Goal: Information Seeking & Learning: Learn about a topic

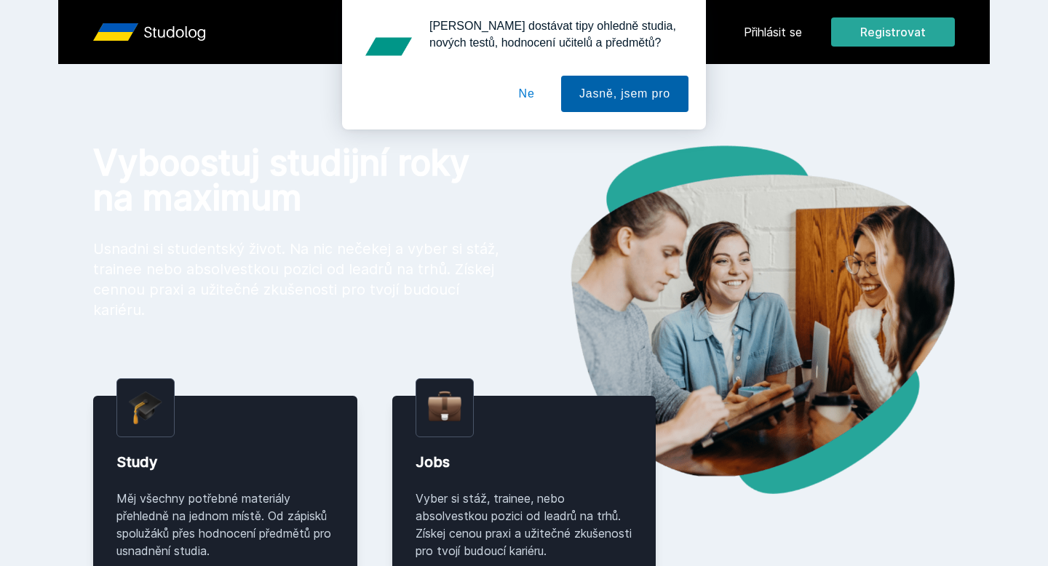
click at [648, 97] on button "Jasně, jsem pro" at bounding box center [624, 94] width 127 height 36
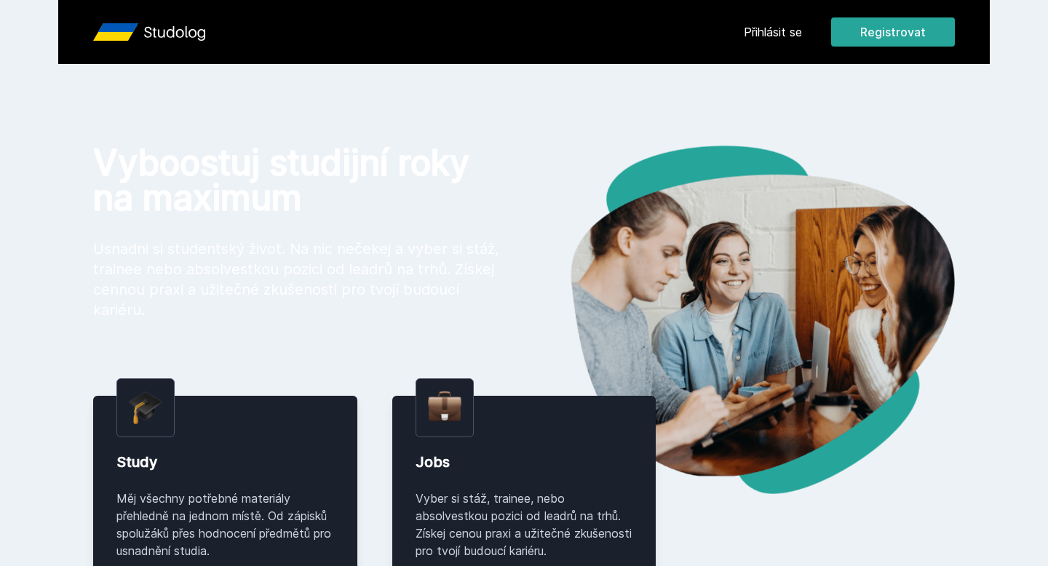
click at [763, 38] on link "Přihlásit se" at bounding box center [773, 31] width 58 height 17
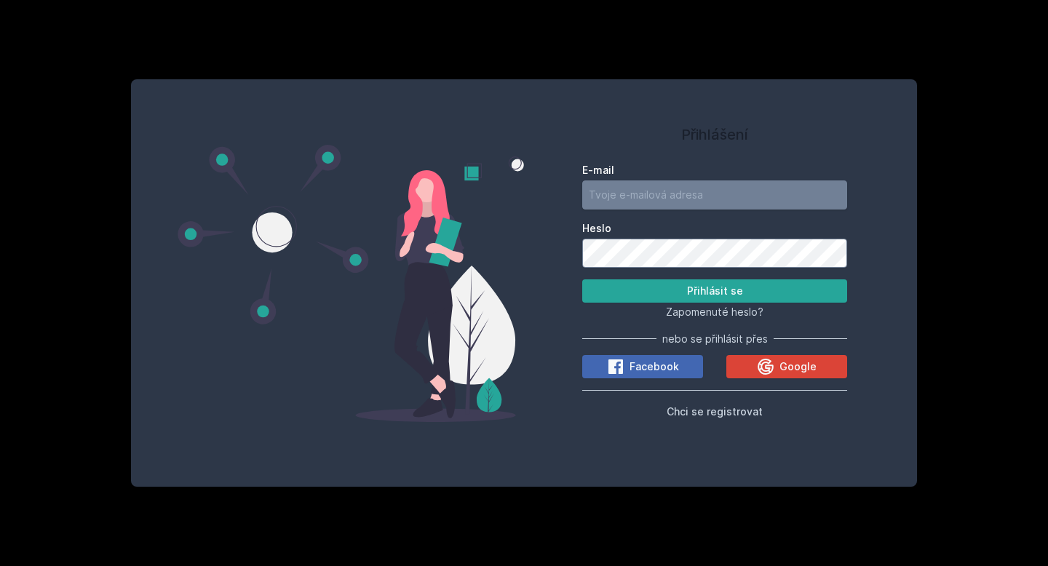
click at [621, 199] on input "E-mail" at bounding box center [714, 194] width 265 height 29
click at [489, 122] on div at bounding box center [351, 283] width 346 height 373
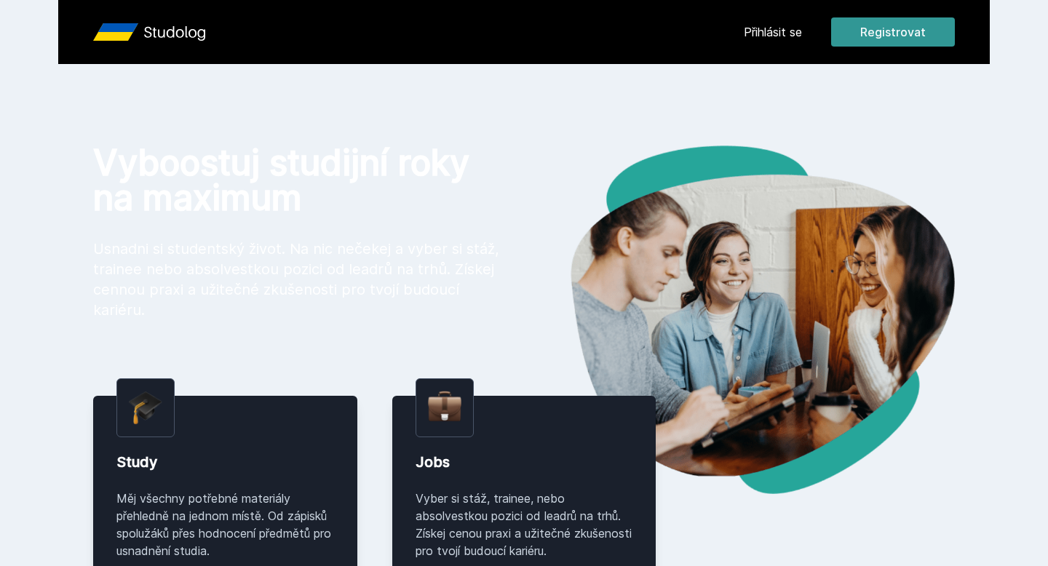
click at [898, 39] on button "Registrovat" at bounding box center [893, 31] width 124 height 29
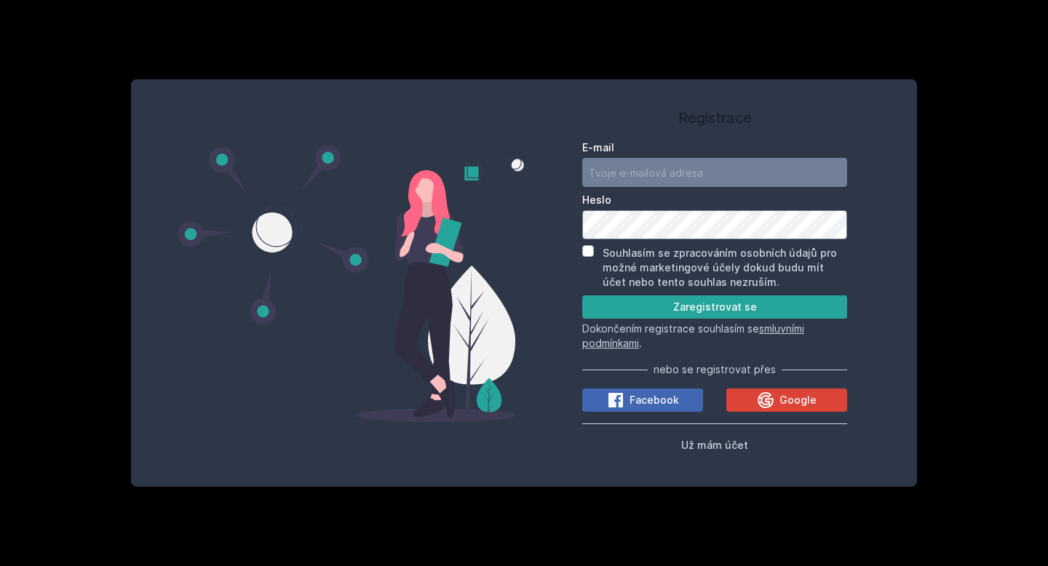
click at [625, 183] on input "E-mail" at bounding box center [714, 172] width 265 height 29
type input "[EMAIL_ADDRESS][DOMAIN_NAME]"
click at [584, 243] on form "E-mail mvostarek10@gmail.com Heslo Souhlasím se zpracováním osobních údajů pro …" at bounding box center [714, 245] width 265 height 210
click at [588, 253] on input "Souhlasím se zpracováním osobních údajů pro možné marketingové účely dokud budu…" at bounding box center [588, 251] width 12 height 12
checkbox input "true"
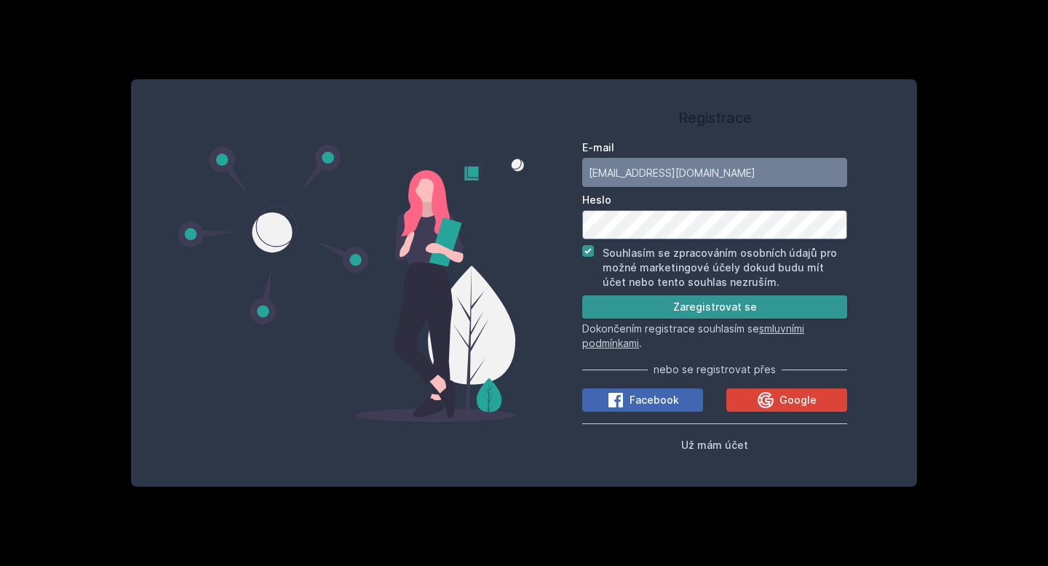
click at [628, 314] on button "Zaregistrovat se" at bounding box center [714, 306] width 265 height 23
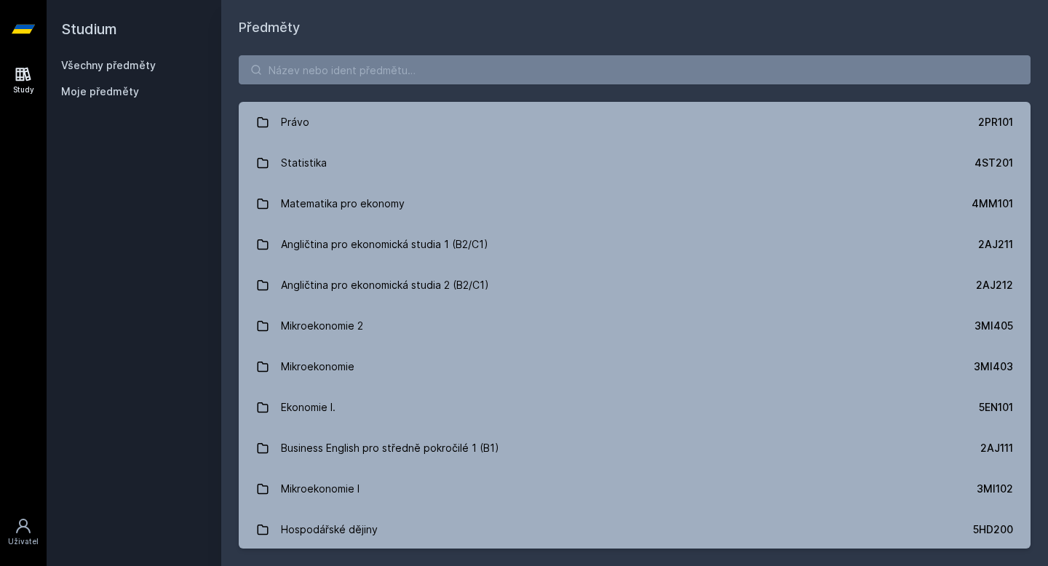
click at [101, 66] on link "Všechny předměty" at bounding box center [108, 65] width 95 height 12
click at [21, 28] on icon at bounding box center [23, 29] width 23 height 9
click at [33, 535] on link "Uživatel" at bounding box center [23, 532] width 41 height 44
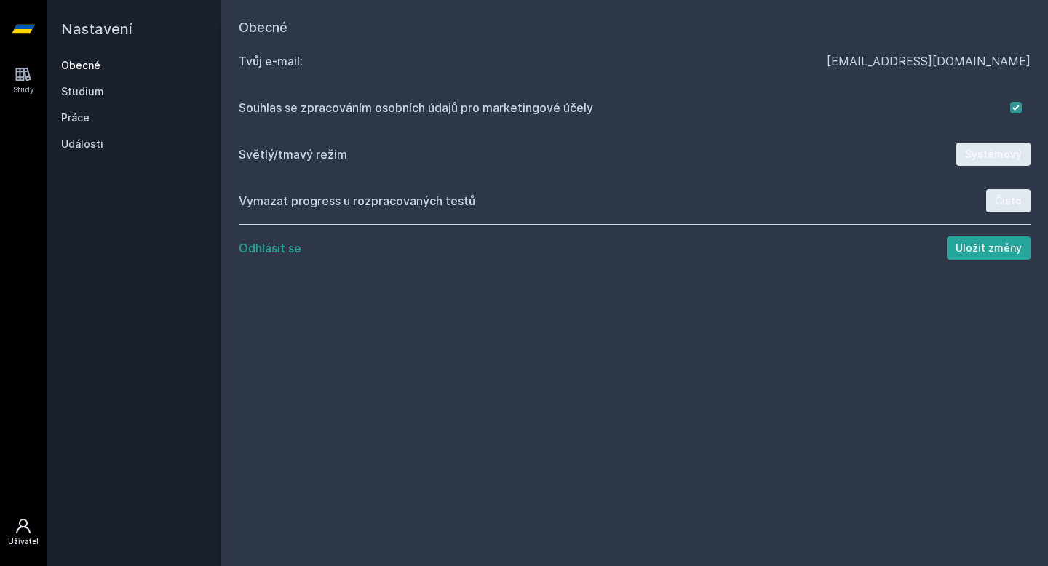
click at [85, 66] on link "Obecné" at bounding box center [134, 65] width 146 height 15
click at [85, 88] on link "Studium" at bounding box center [134, 91] width 146 height 15
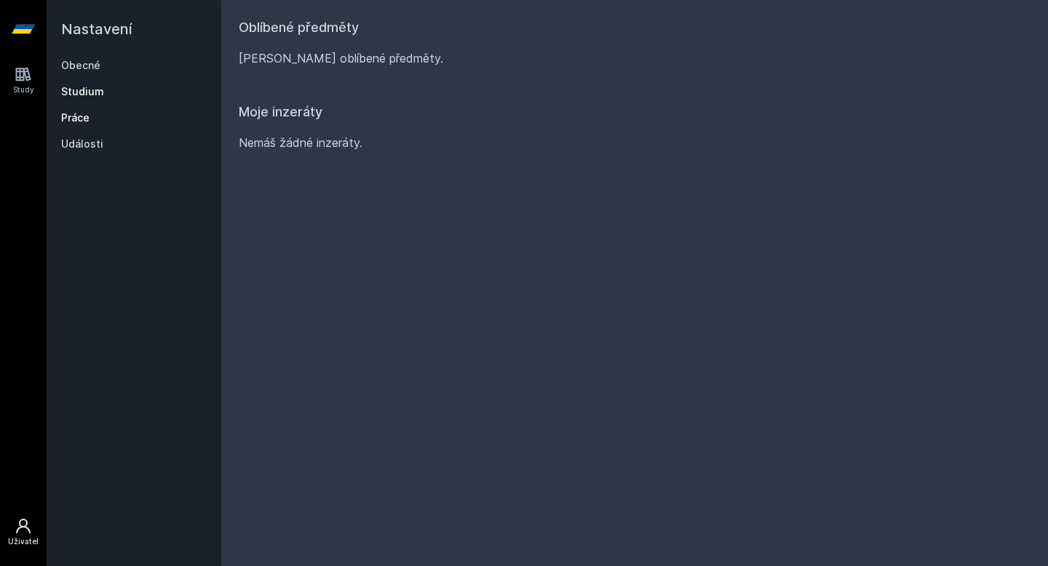
click at [82, 122] on link "Práce" at bounding box center [134, 118] width 146 height 15
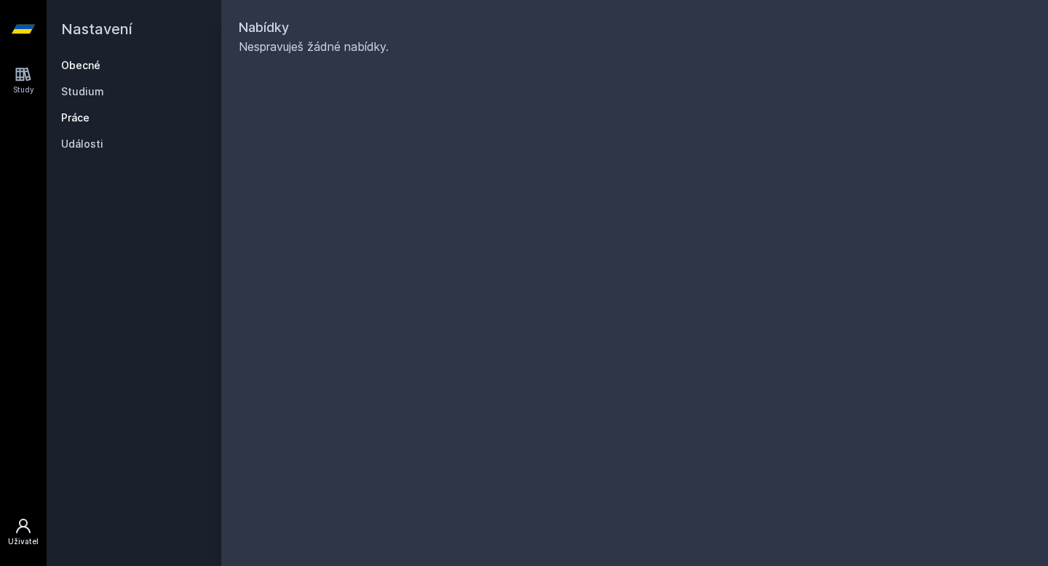
click at [79, 71] on link "Obecné" at bounding box center [134, 65] width 146 height 15
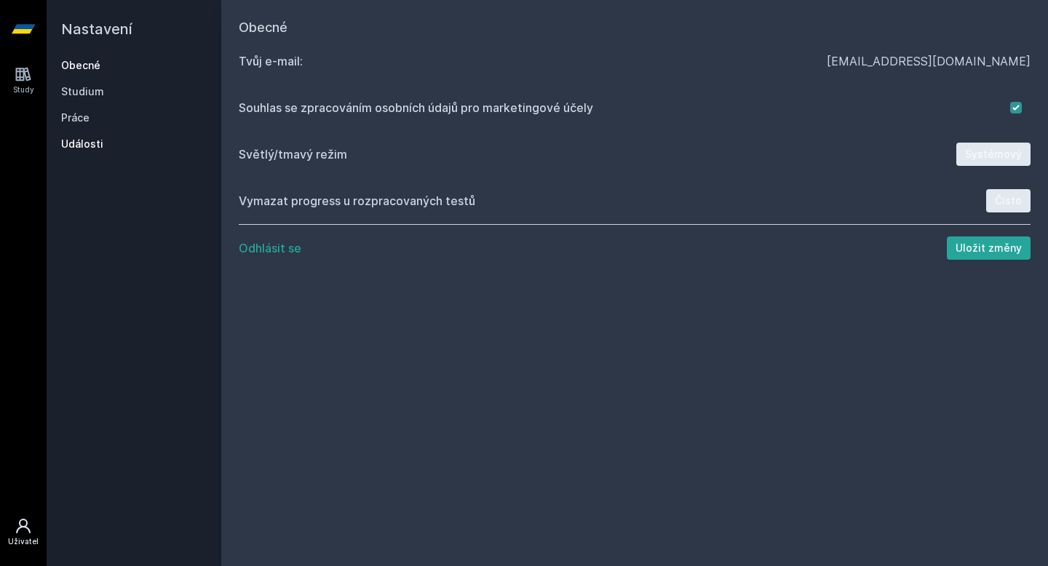
click at [72, 144] on link "Události" at bounding box center [134, 144] width 146 height 15
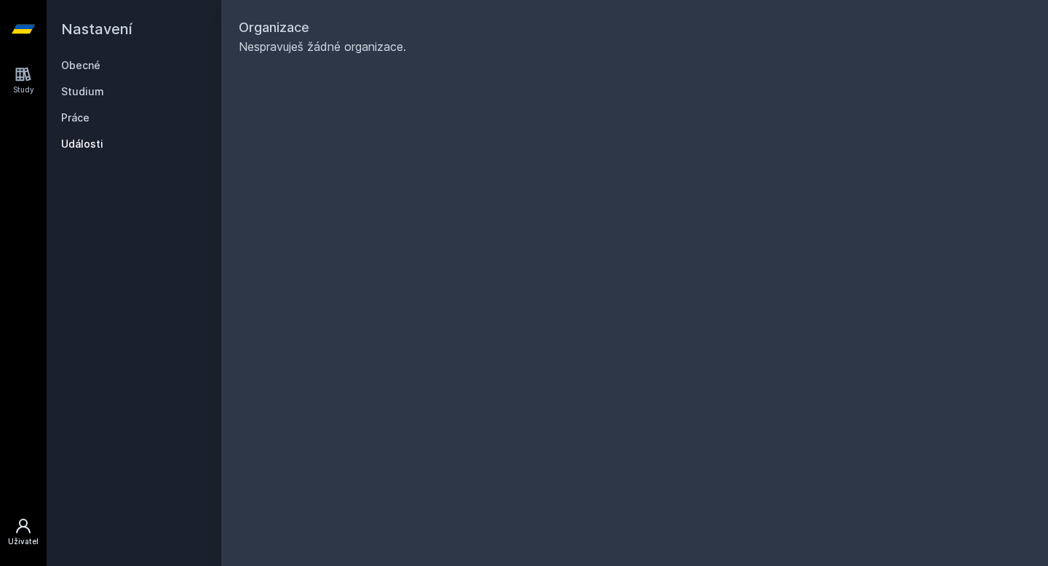
click at [1, 64] on div "Study [GEOGRAPHIC_DATA]" at bounding box center [23, 312] width 47 height 508
click at [15, 74] on icon at bounding box center [23, 74] width 17 height 17
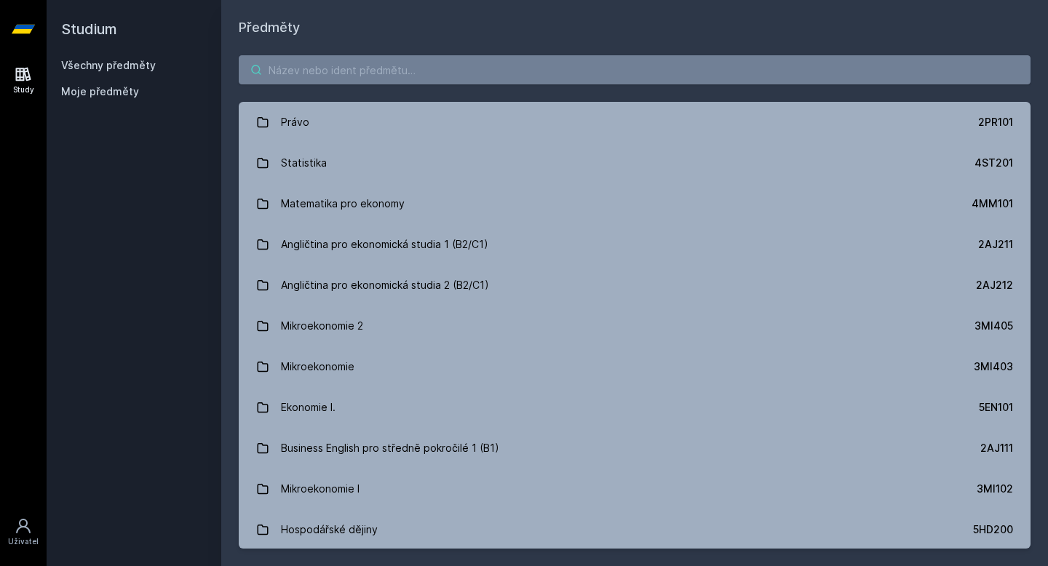
click at [333, 76] on input "search" at bounding box center [635, 69] width 792 height 29
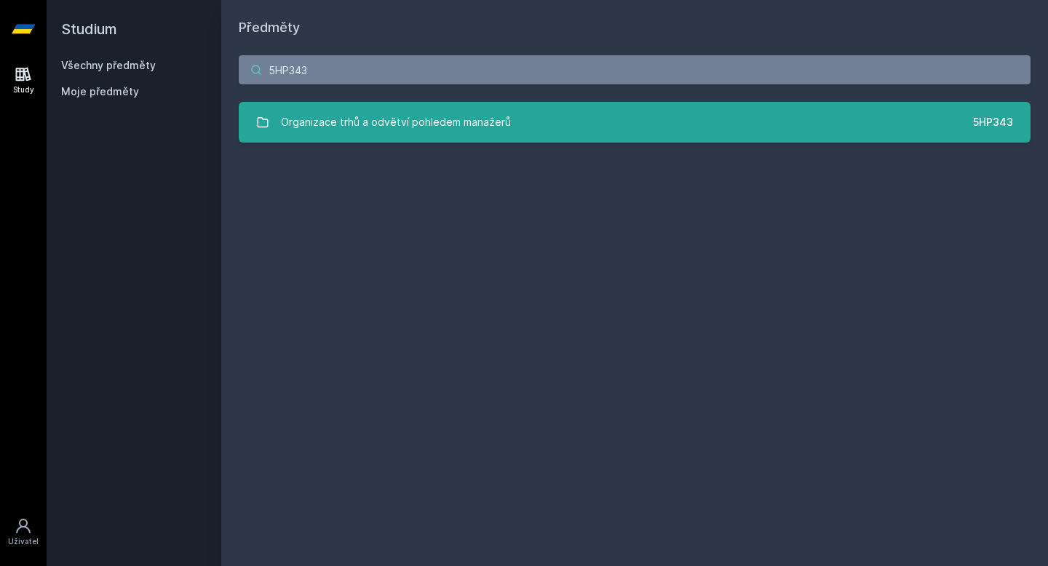
type input "5HP343"
click at [486, 136] on div "Organizace trhů a odvětví pohledem manažerů" at bounding box center [396, 122] width 230 height 29
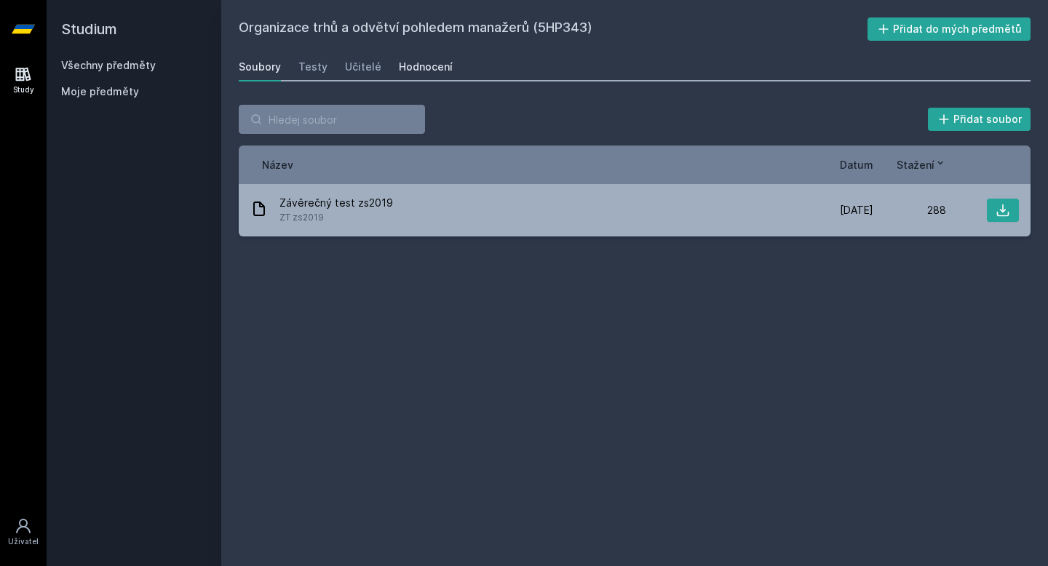
click at [411, 74] on div "Hodnocení" at bounding box center [426, 67] width 54 height 15
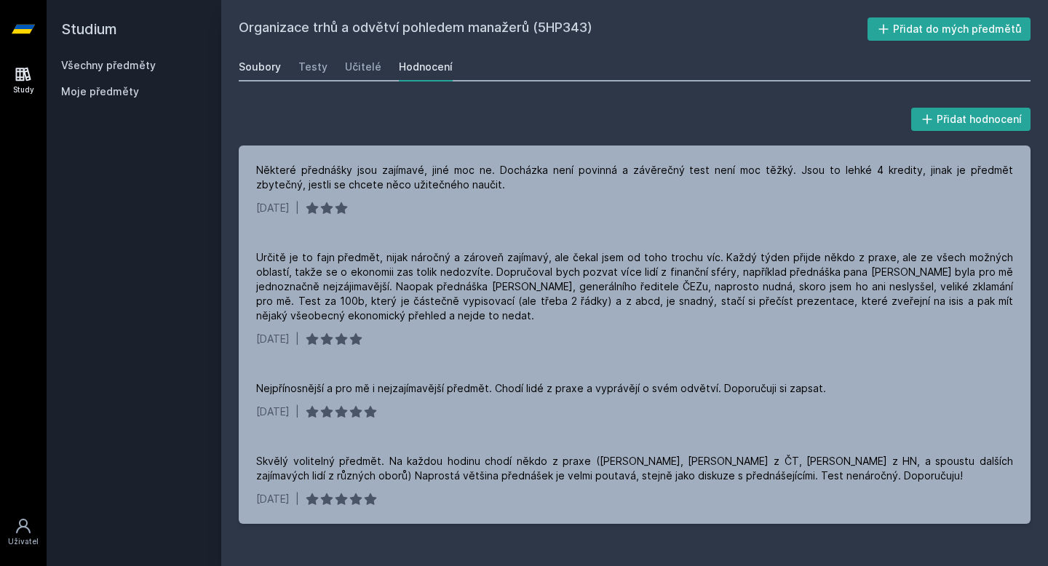
click at [260, 70] on div "Soubory" at bounding box center [260, 67] width 42 height 15
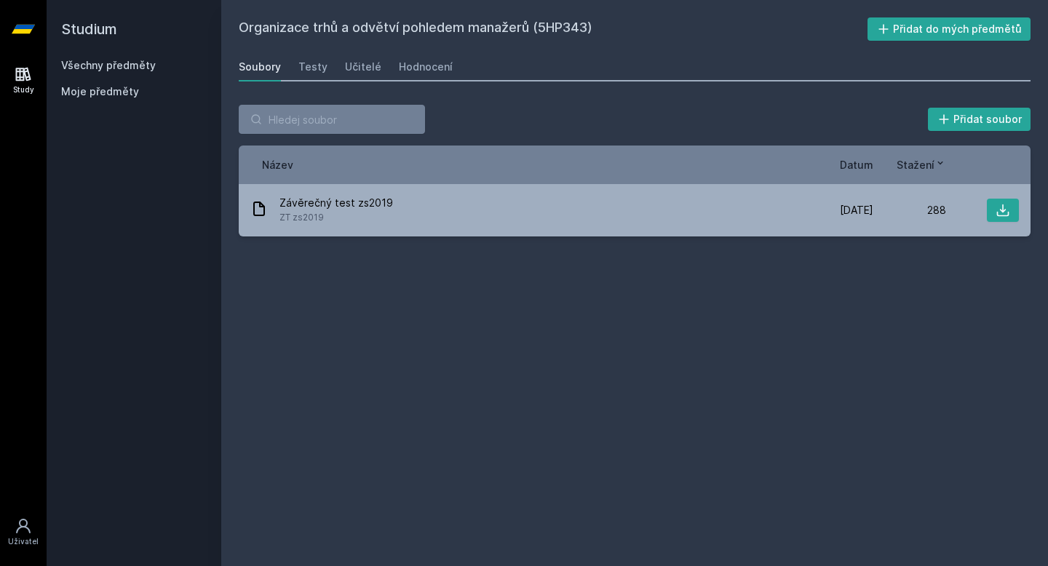
click at [26, 79] on icon at bounding box center [23, 75] width 15 height 14
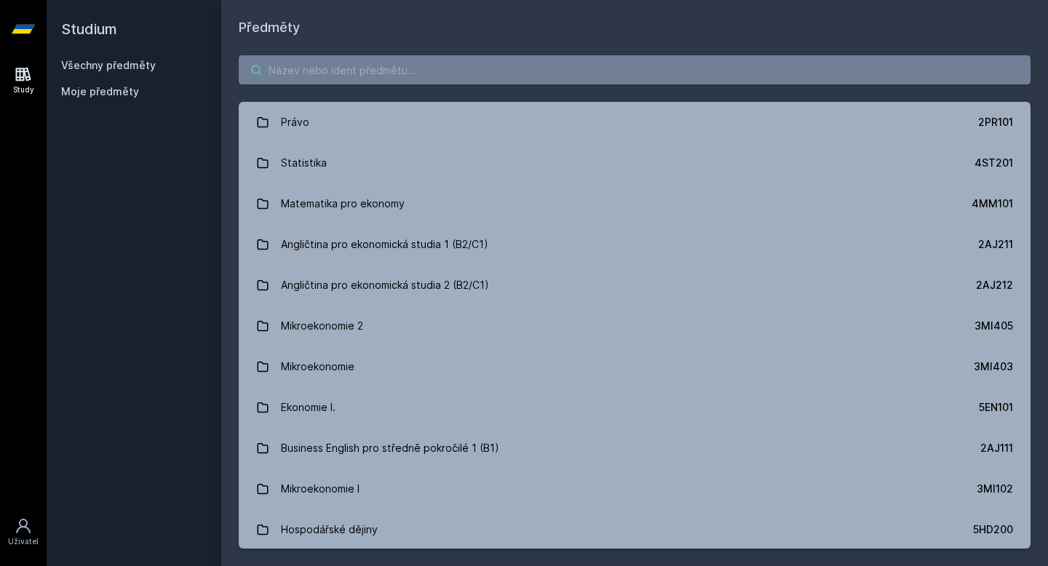
click at [301, 78] on input "search" at bounding box center [635, 69] width 792 height 29
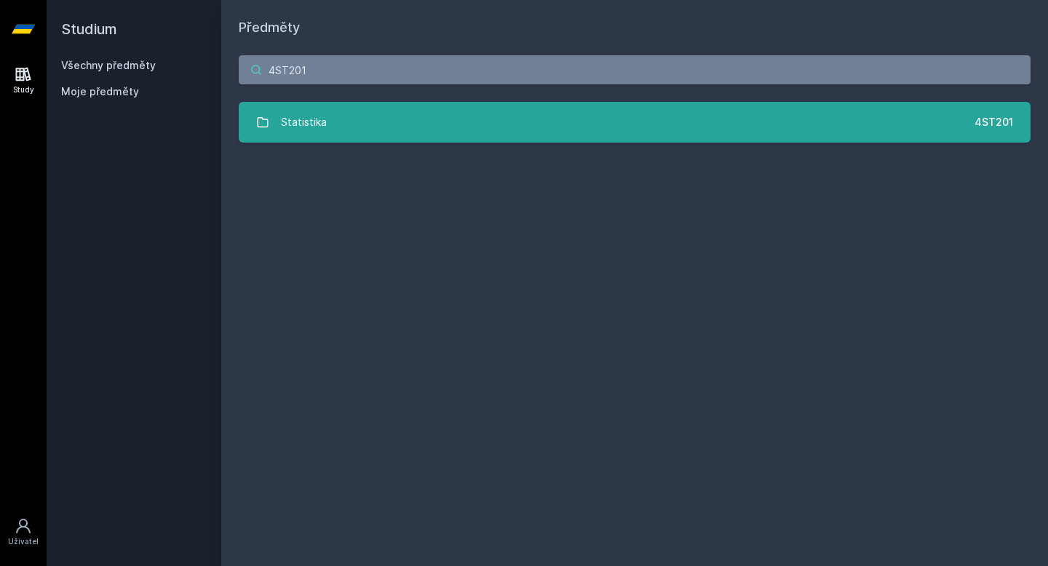
type input "4ST201"
click at [632, 135] on link "Statistika 4ST201" at bounding box center [635, 122] width 792 height 41
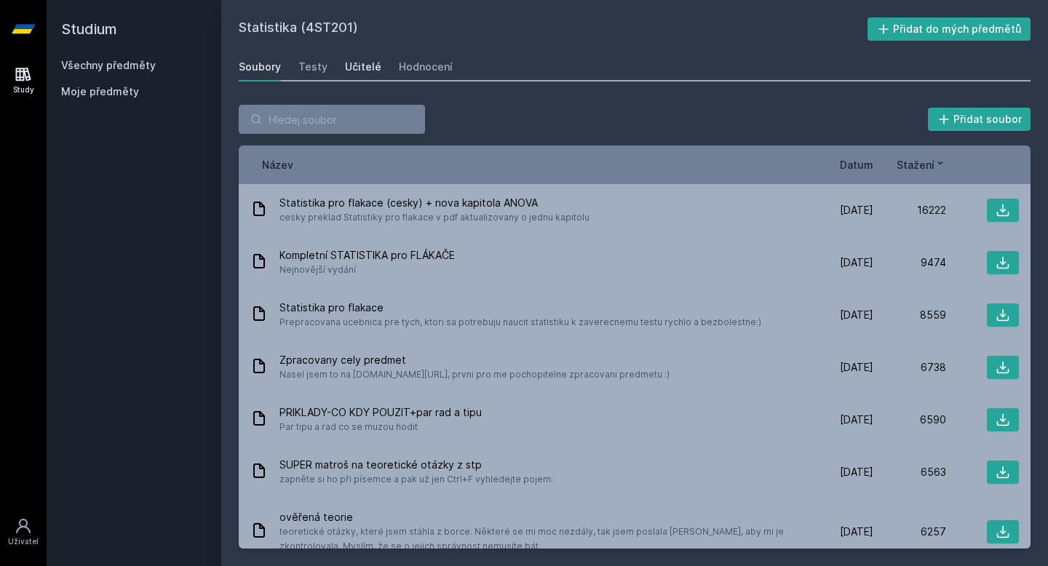
click at [355, 67] on div "Učitelé" at bounding box center [363, 67] width 36 height 15
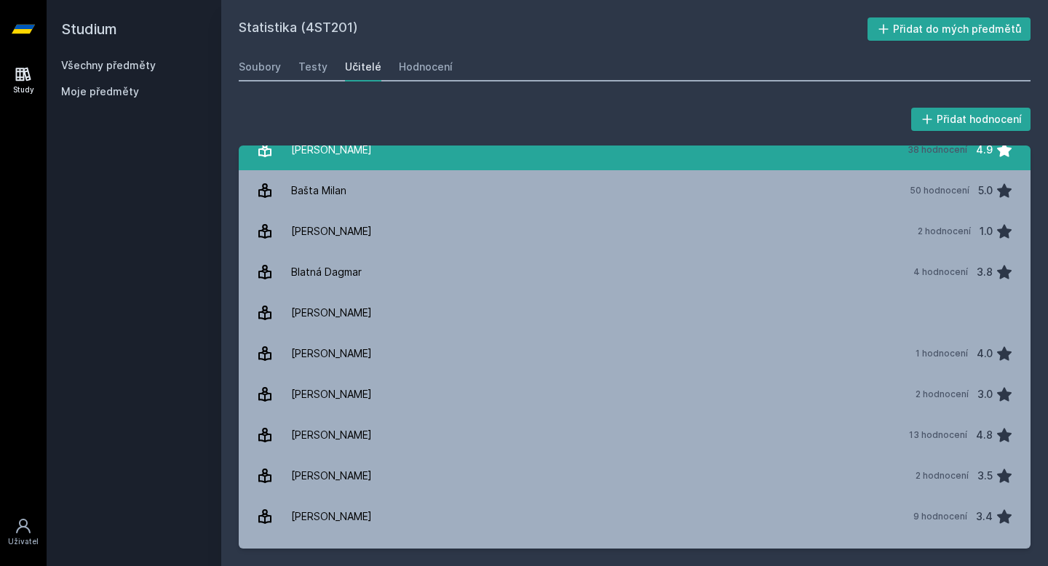
scroll to position [21, 0]
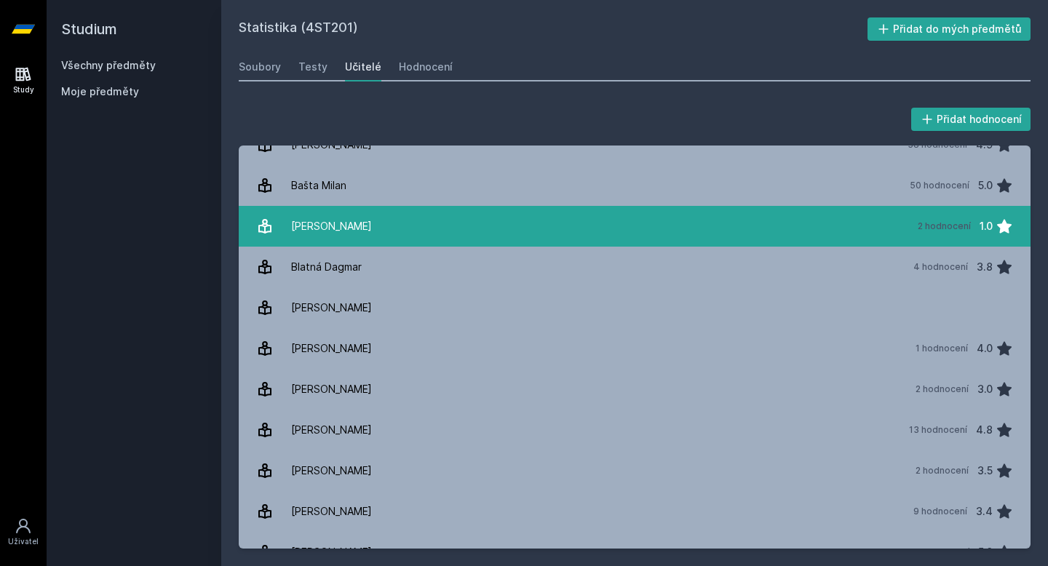
click at [328, 225] on div "[PERSON_NAME]" at bounding box center [331, 226] width 81 height 29
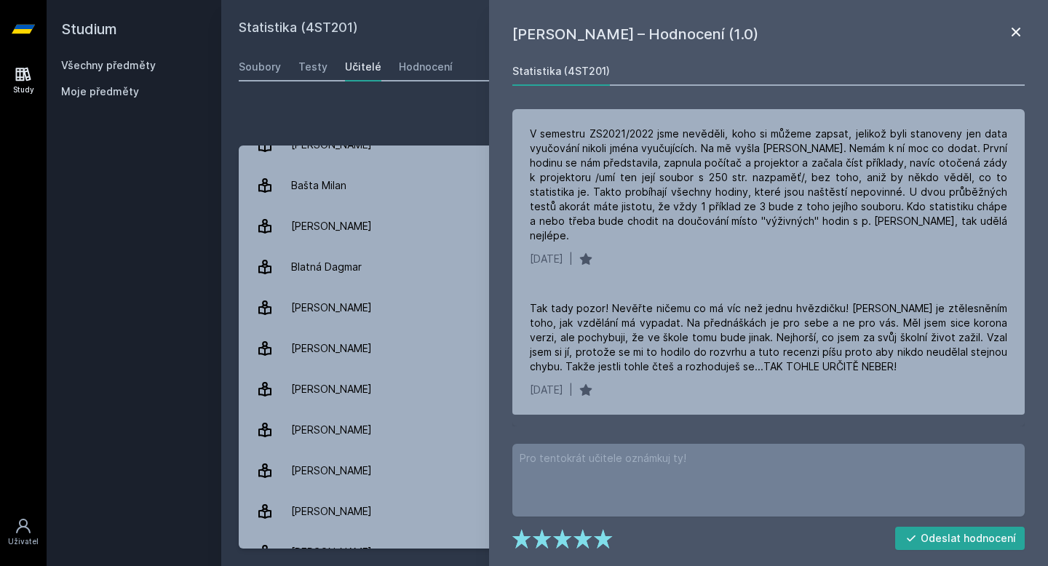
click at [1019, 26] on icon at bounding box center [1015, 31] width 17 height 17
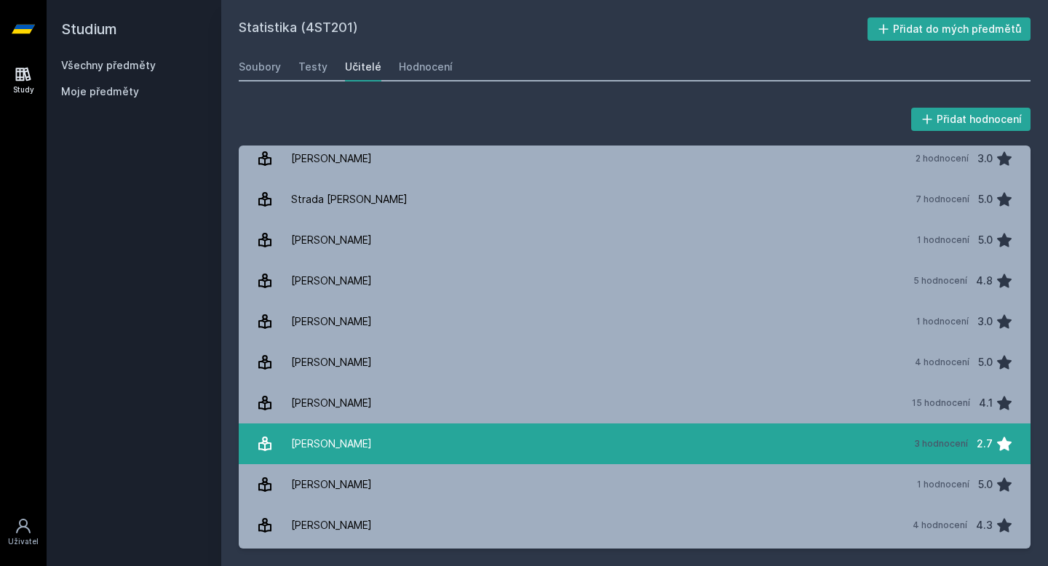
scroll to position [2087, 0]
click at [393, 443] on link "[PERSON_NAME] 3 hodnocení 2.7" at bounding box center [635, 443] width 792 height 41
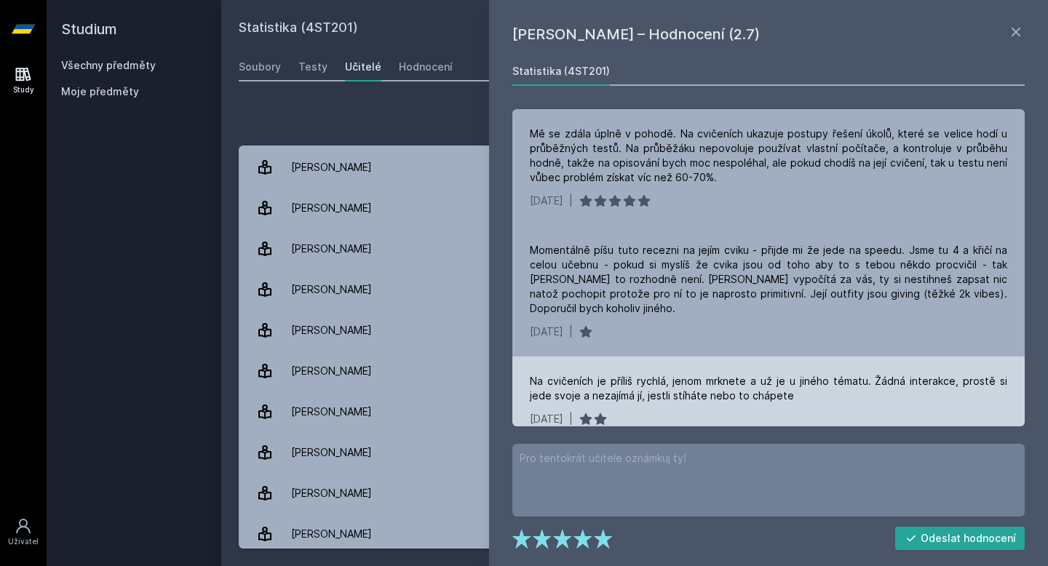
scroll to position [1, 0]
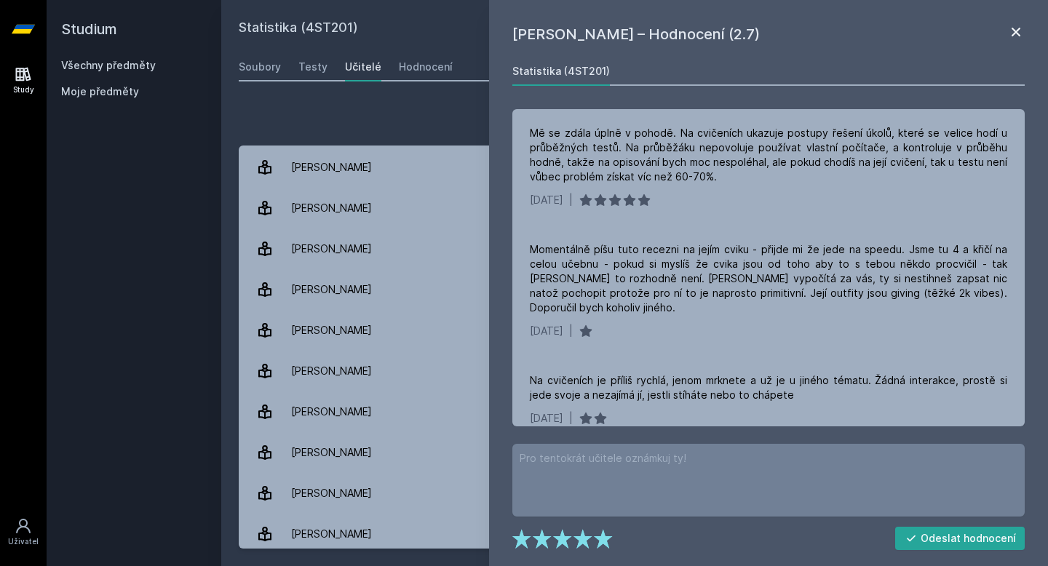
click at [1017, 32] on icon at bounding box center [1015, 31] width 17 height 17
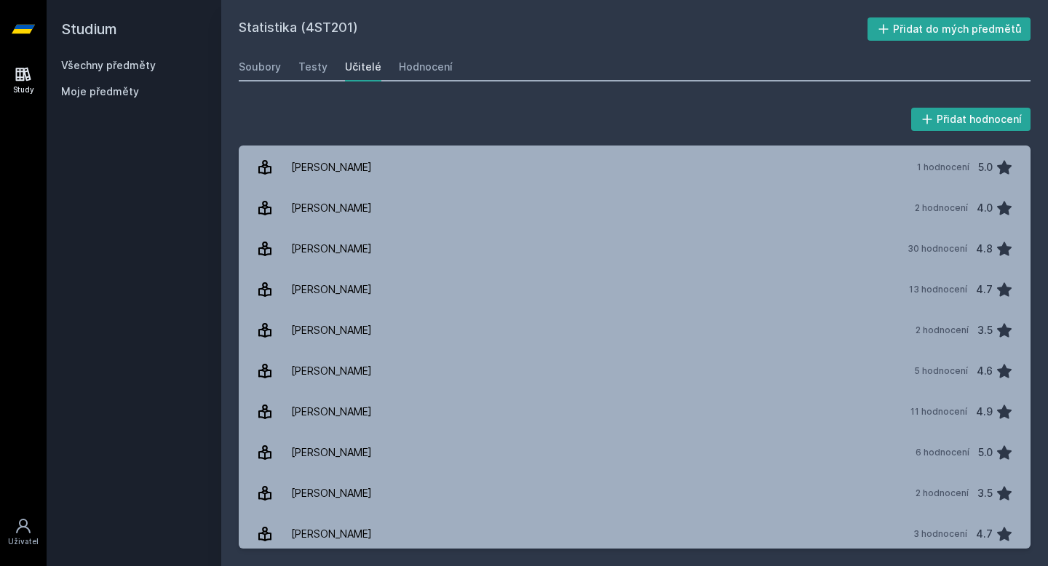
click at [20, 71] on icon at bounding box center [23, 74] width 17 height 17
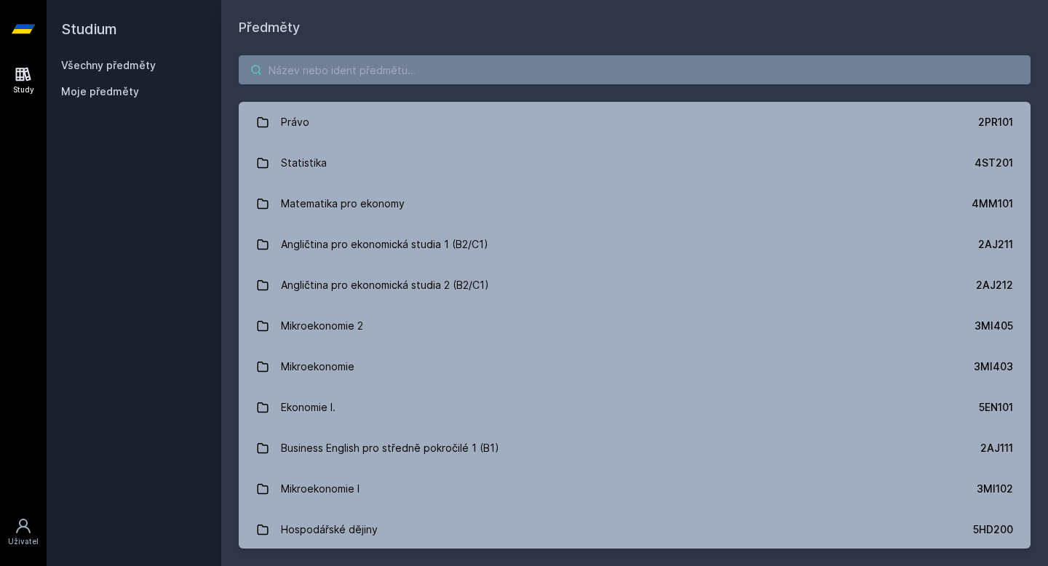
click at [361, 63] on input "search" at bounding box center [635, 69] width 792 height 29
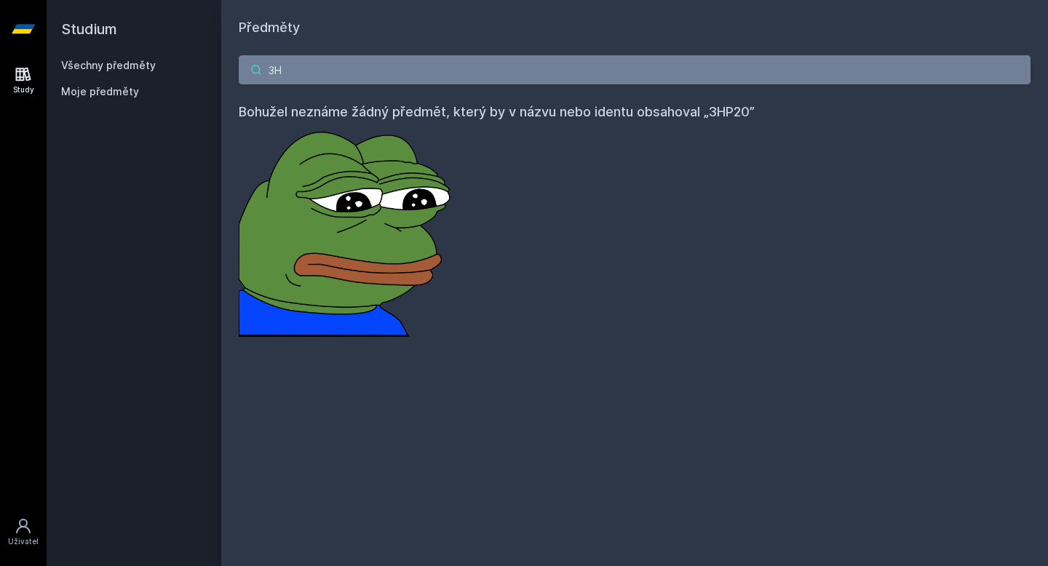
type input "3"
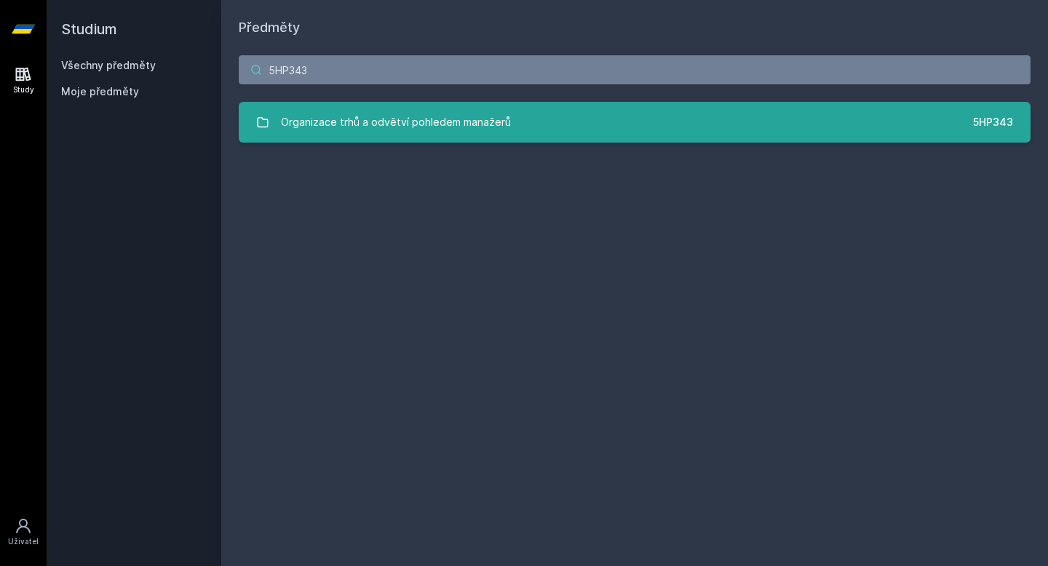
type input "5HP343"
click at [467, 133] on div "Organizace trhů a odvětví pohledem manažerů" at bounding box center [396, 122] width 230 height 29
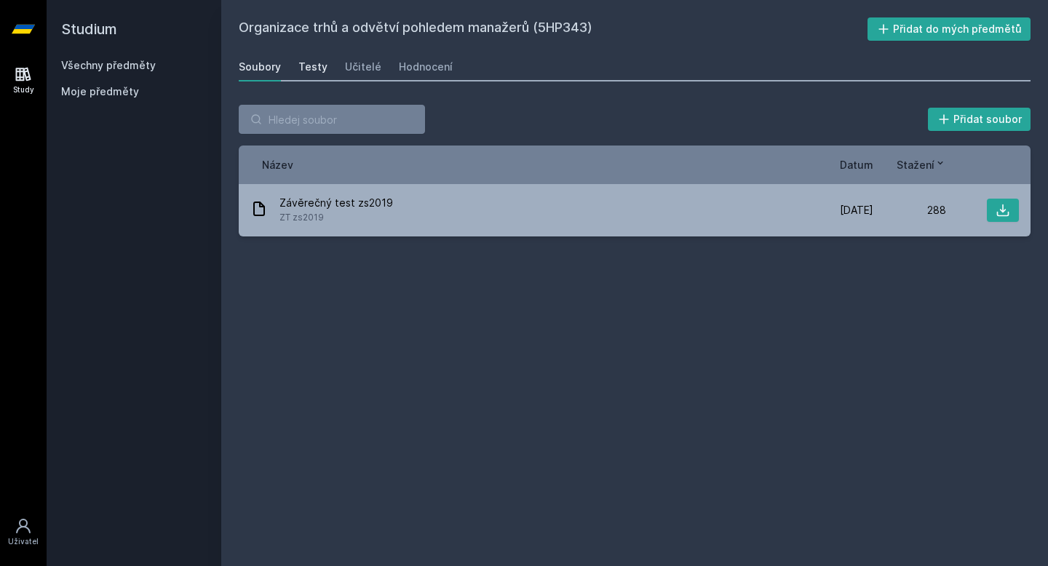
click at [303, 74] on div "Testy" at bounding box center [312, 67] width 29 height 15
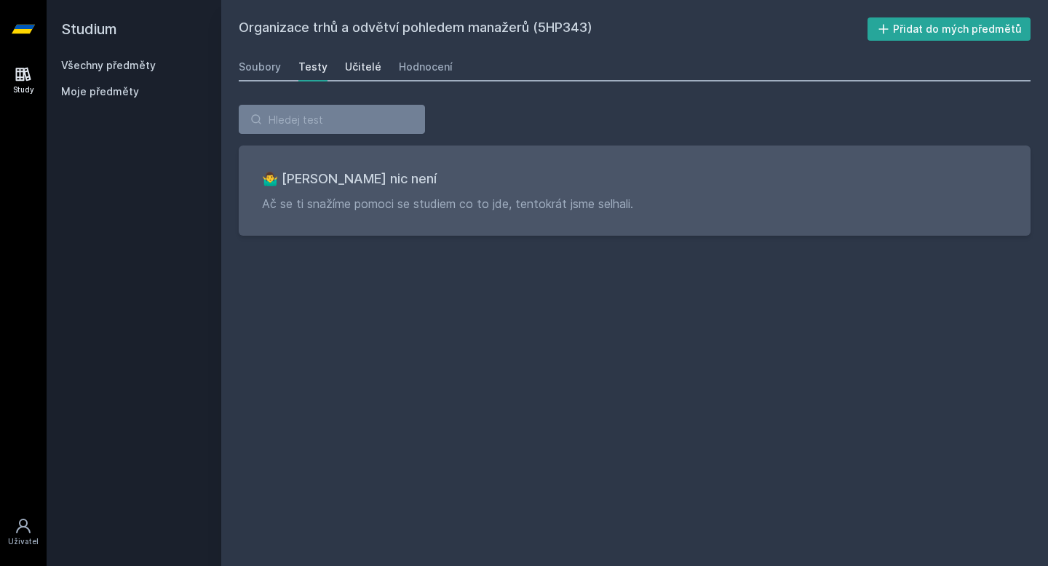
click at [352, 74] on div "Učitelé" at bounding box center [363, 67] width 36 height 15
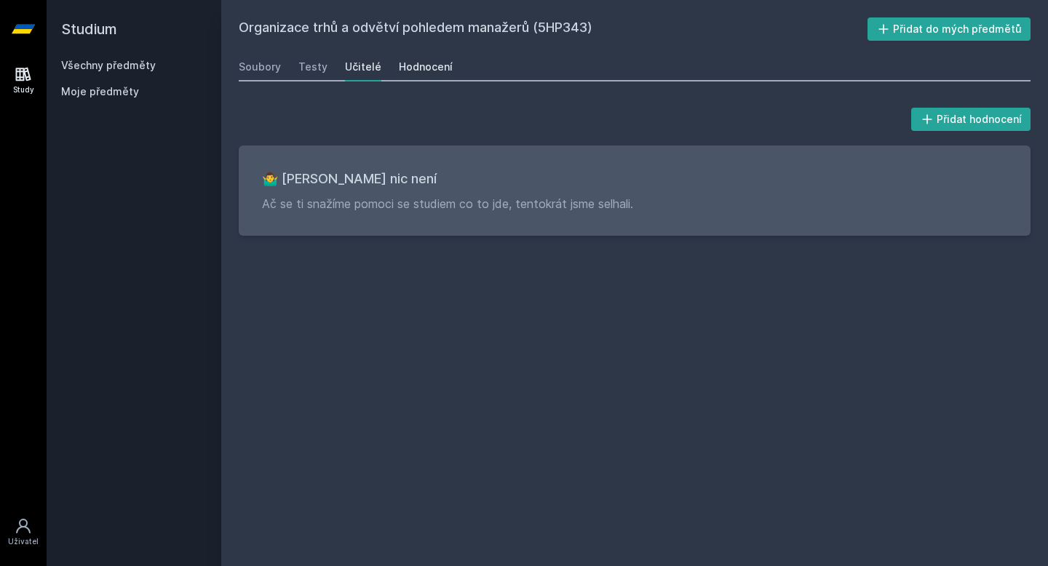
click at [402, 70] on div "Hodnocení" at bounding box center [426, 67] width 54 height 15
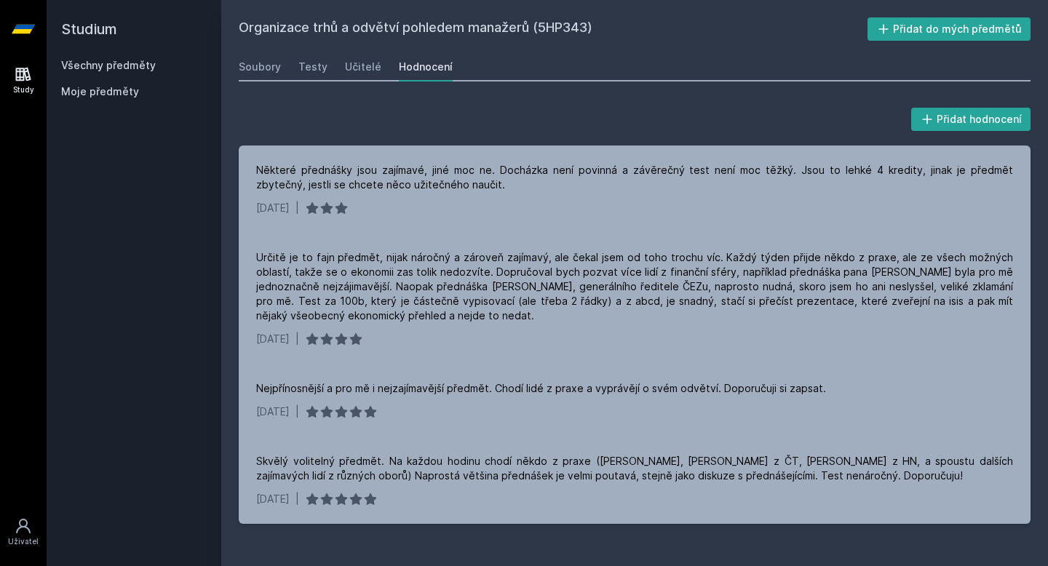
click at [26, 87] on div "Study" at bounding box center [23, 89] width 21 height 11
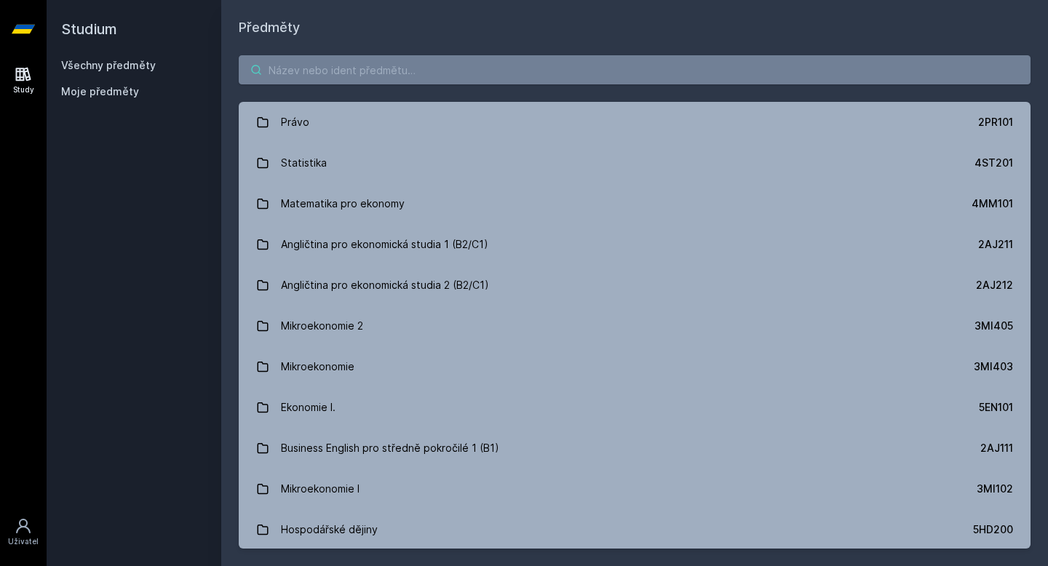
click at [323, 75] on input "search" at bounding box center [635, 69] width 792 height 29
paste input "5EN200"
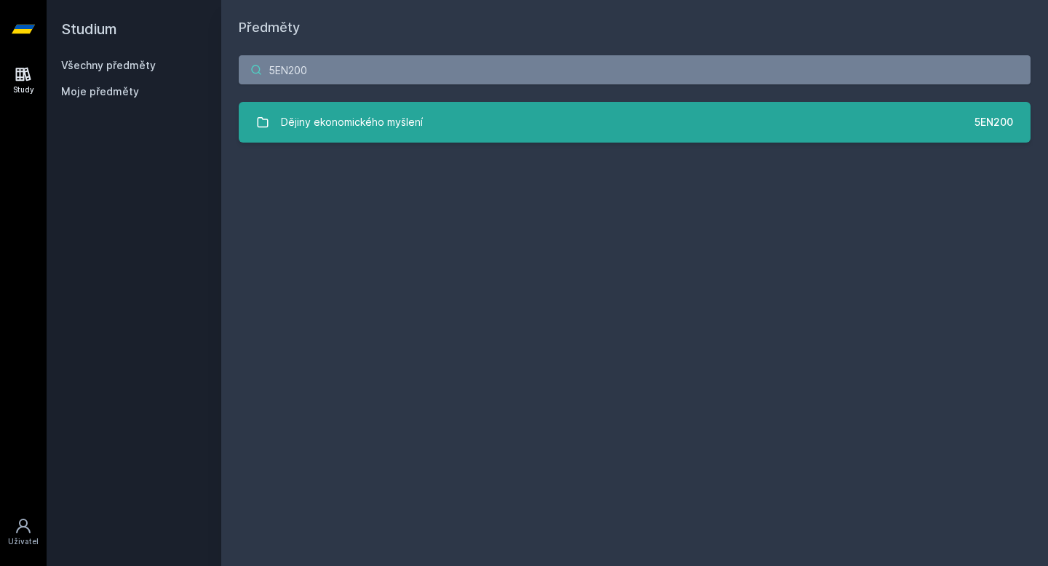
type input "5EN200"
click at [418, 117] on div "Dějiny ekonomického myšlení" at bounding box center [352, 122] width 142 height 29
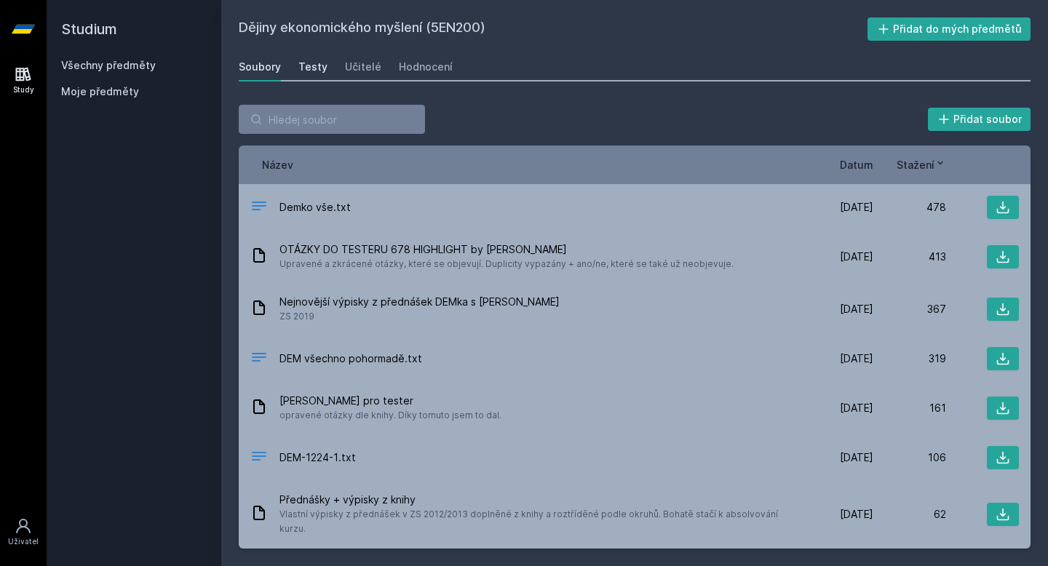
click at [306, 70] on div "Testy" at bounding box center [312, 67] width 29 height 15
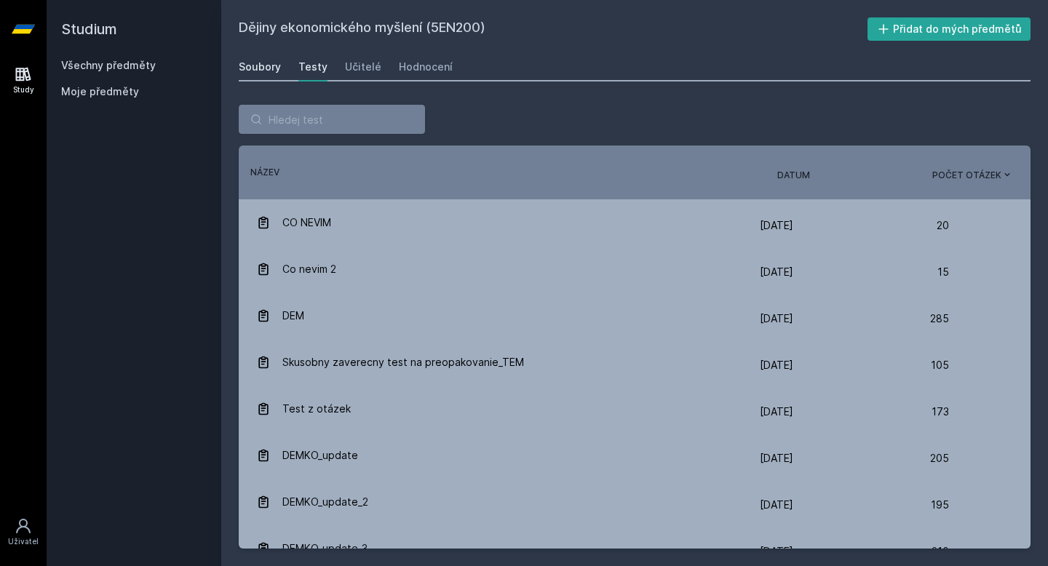
click at [261, 74] on div "Soubory" at bounding box center [260, 67] width 42 height 15
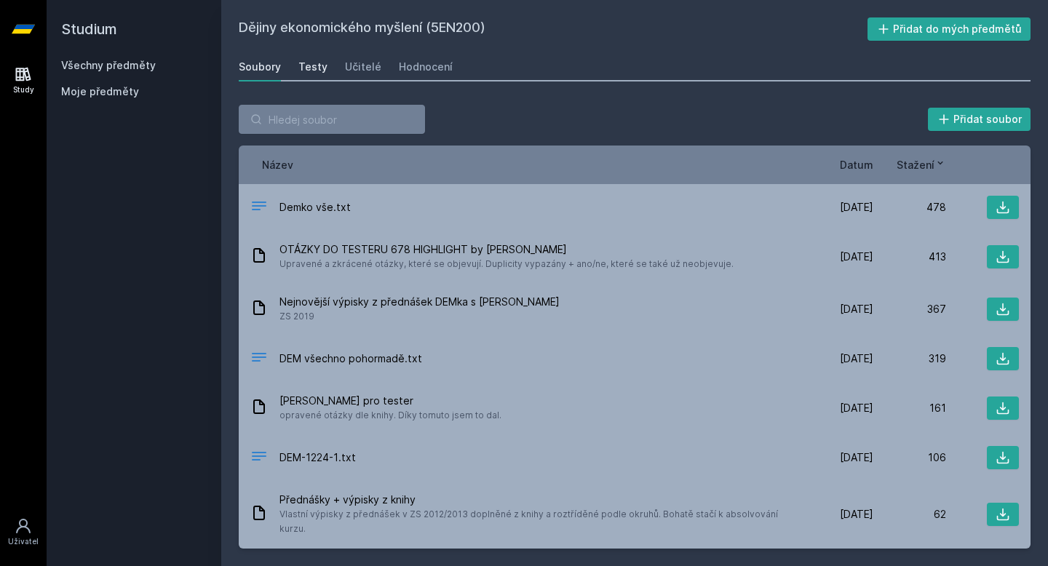
click at [306, 61] on div "Testy" at bounding box center [312, 67] width 29 height 15
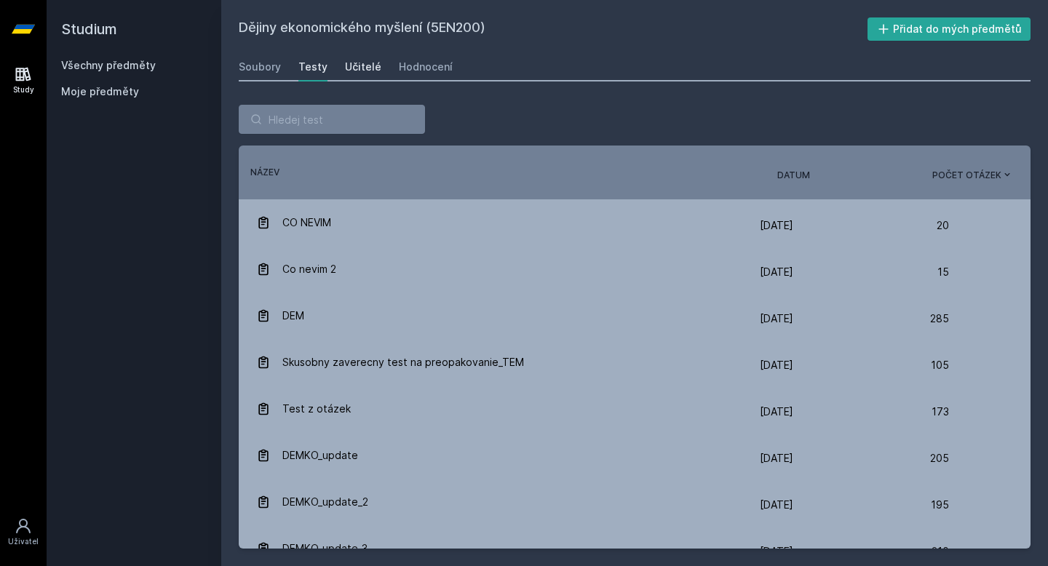
click at [365, 63] on div "Učitelé" at bounding box center [363, 67] width 36 height 15
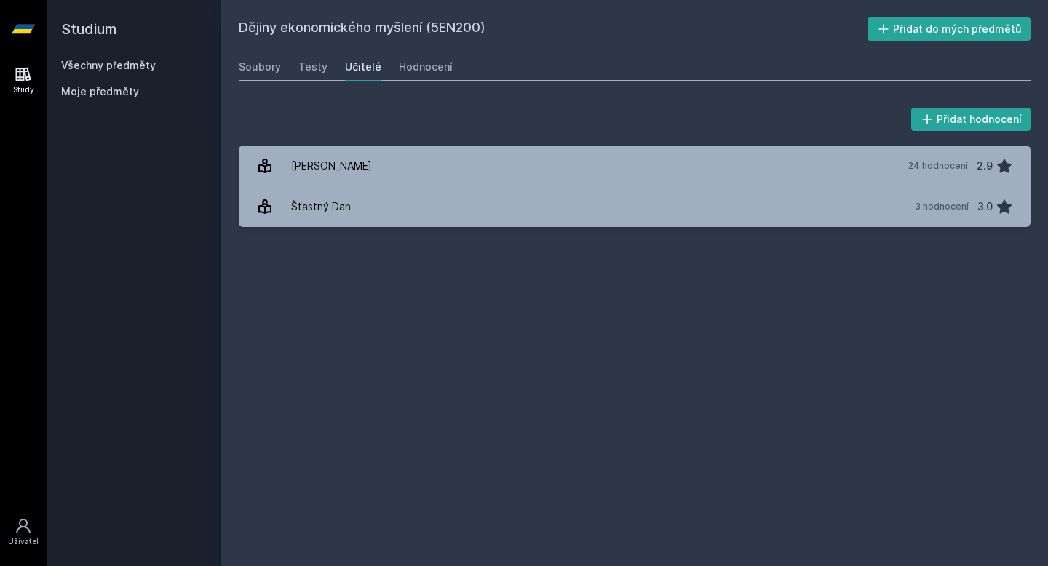
click at [391, 70] on div "Soubory Testy Učitelé Hodnocení" at bounding box center [635, 66] width 792 height 29
click at [410, 71] on div "Hodnocení" at bounding box center [426, 67] width 54 height 15
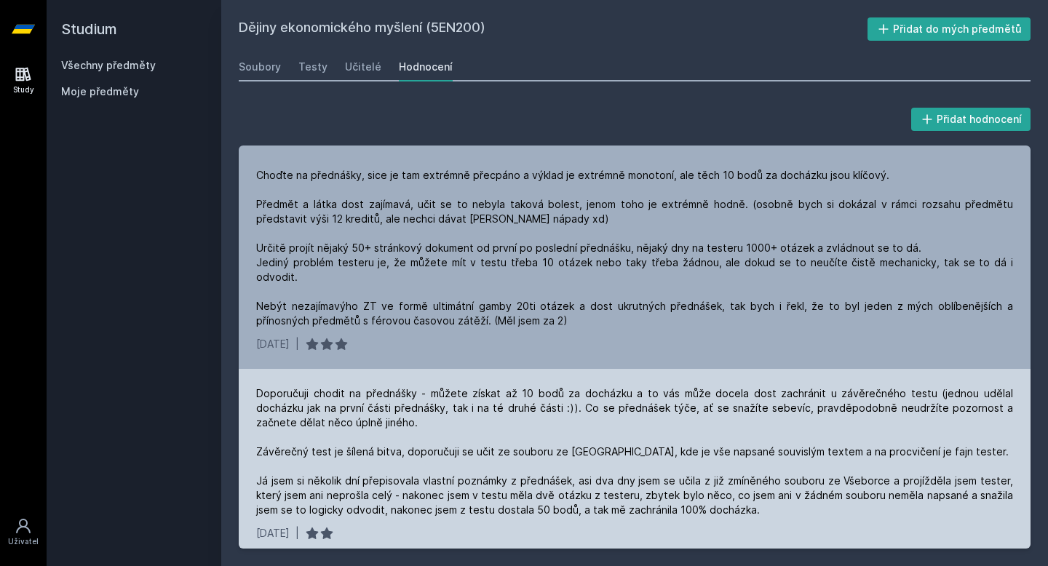
scroll to position [245, 0]
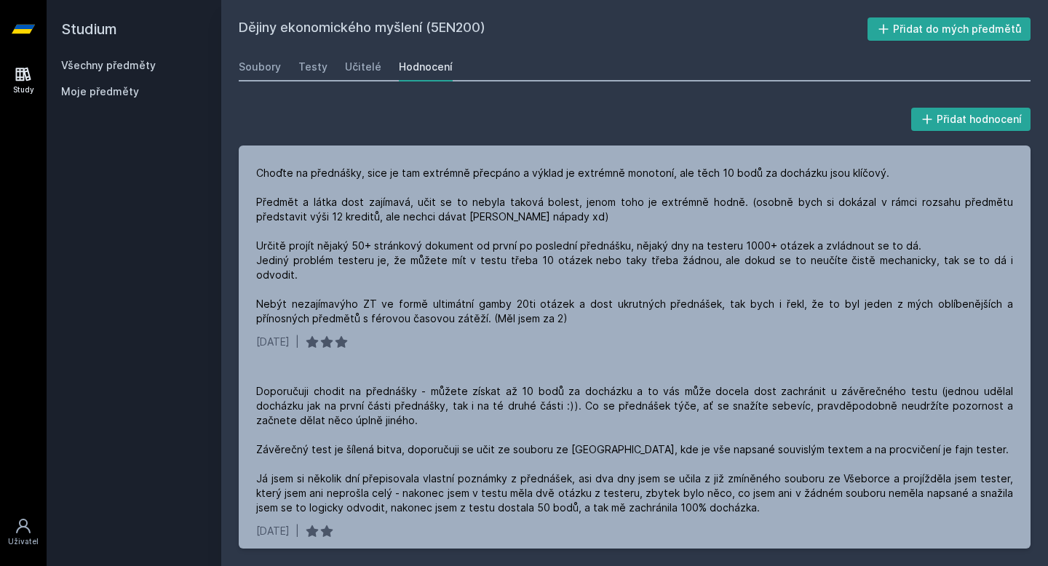
click at [25, 75] on icon at bounding box center [23, 75] width 15 height 14
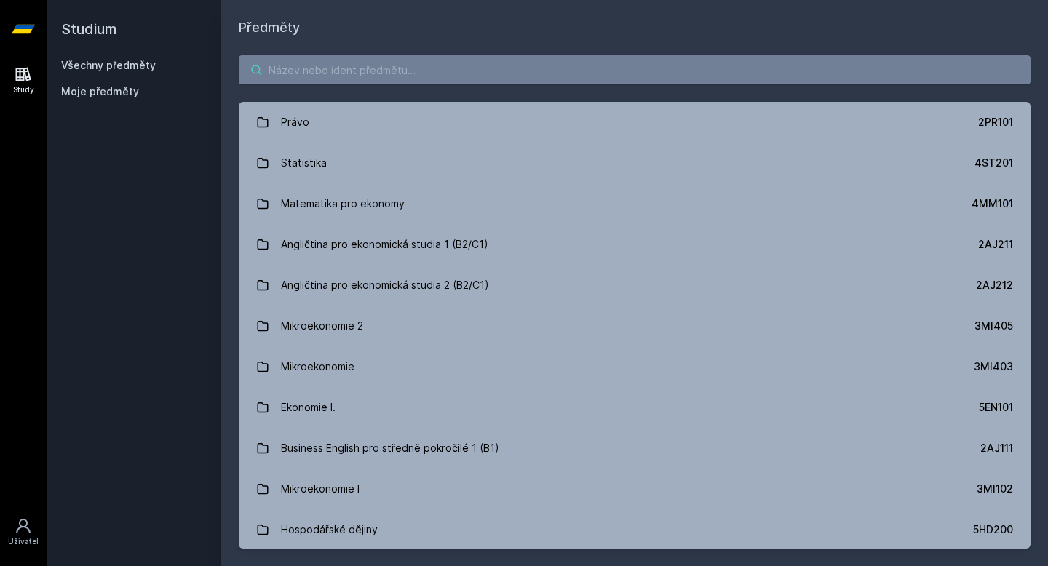
click at [317, 82] on input "search" at bounding box center [635, 69] width 792 height 29
paste input "5IE202"
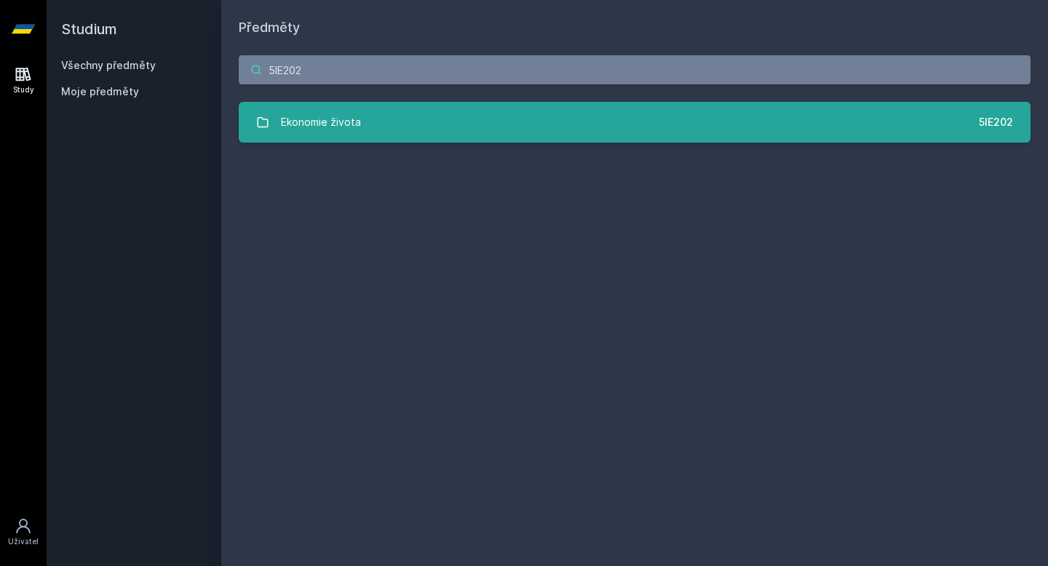
type input "5IE202"
click at [370, 133] on link "Ekonomie života 5IE202" at bounding box center [635, 122] width 792 height 41
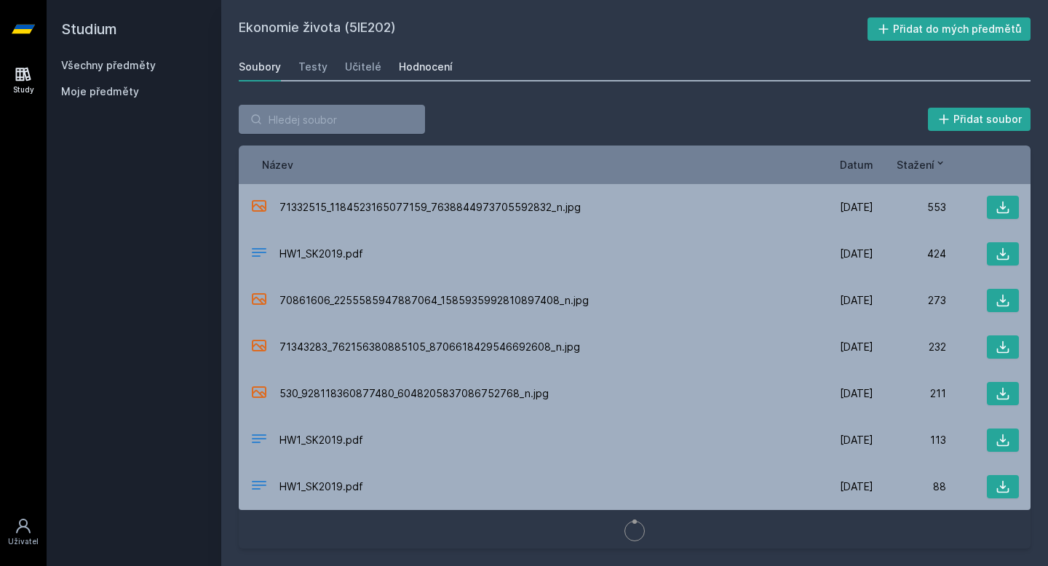
click at [410, 72] on div "Hodnocení" at bounding box center [426, 67] width 54 height 15
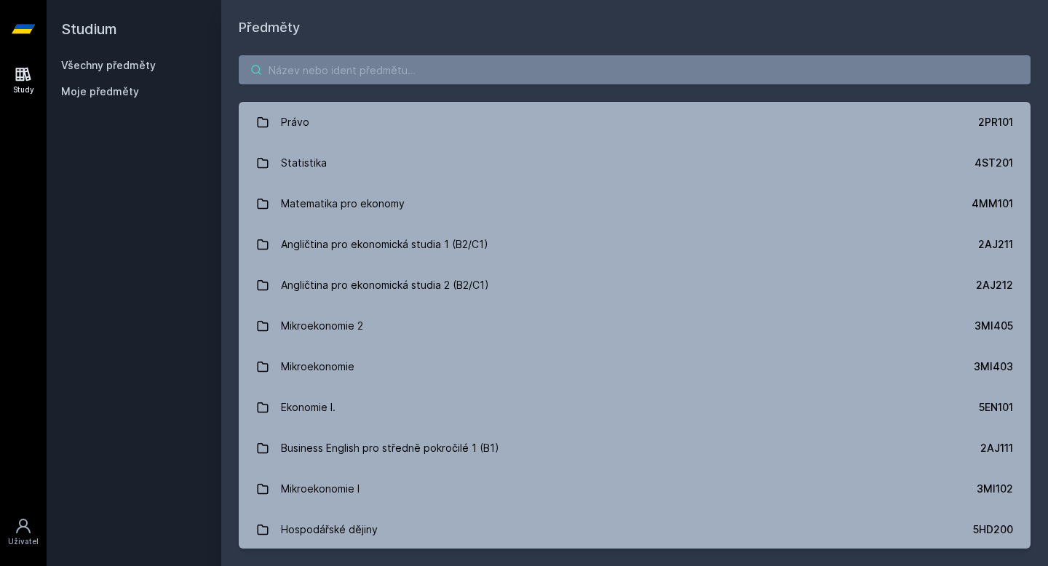
click at [368, 57] on input "search" at bounding box center [635, 69] width 792 height 29
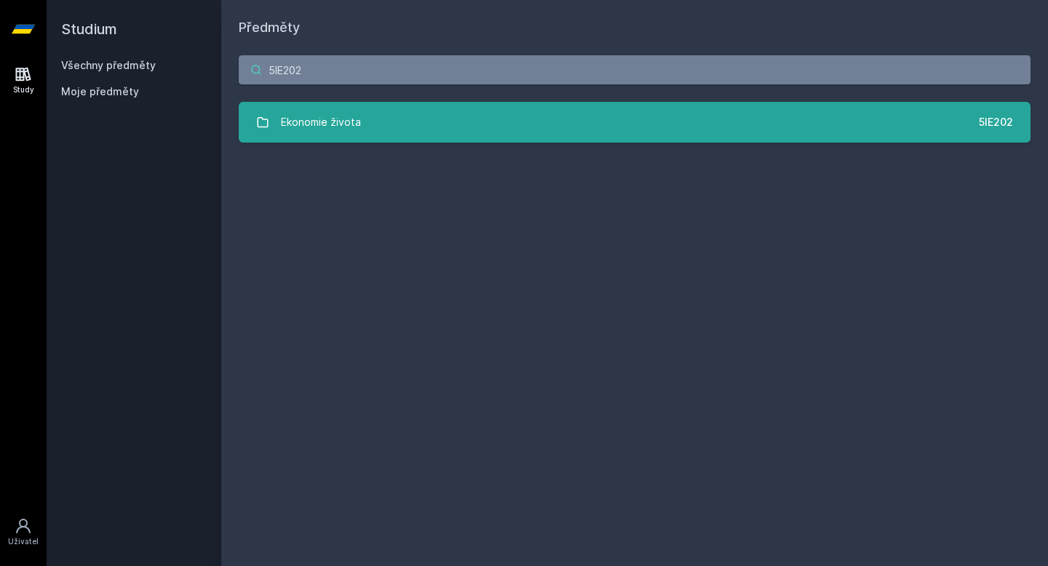
type input "5IE202"
click at [413, 104] on link "Ekonomie života 5IE202" at bounding box center [635, 122] width 792 height 41
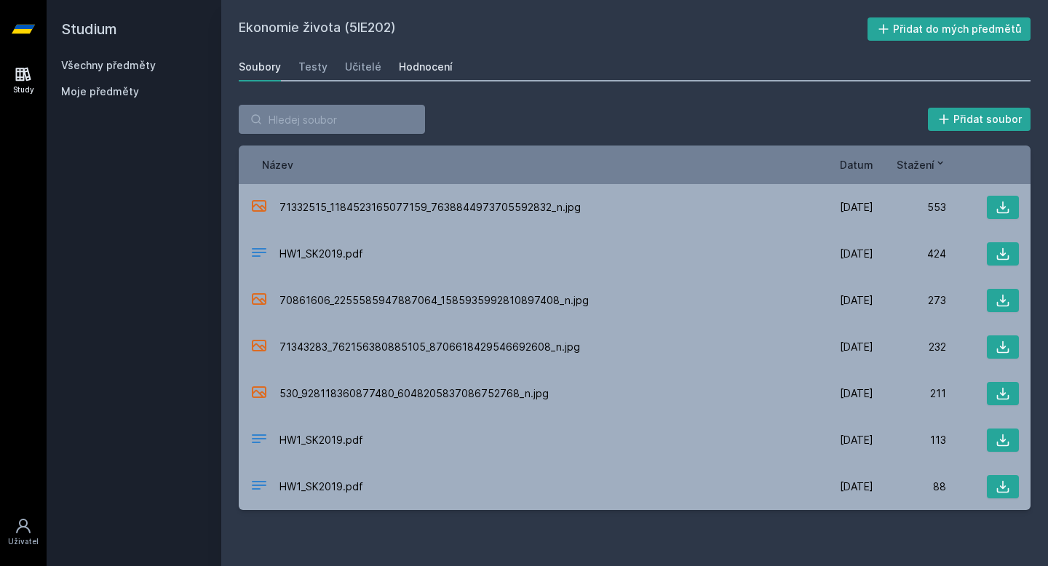
click at [408, 67] on div "Hodnocení" at bounding box center [426, 67] width 54 height 15
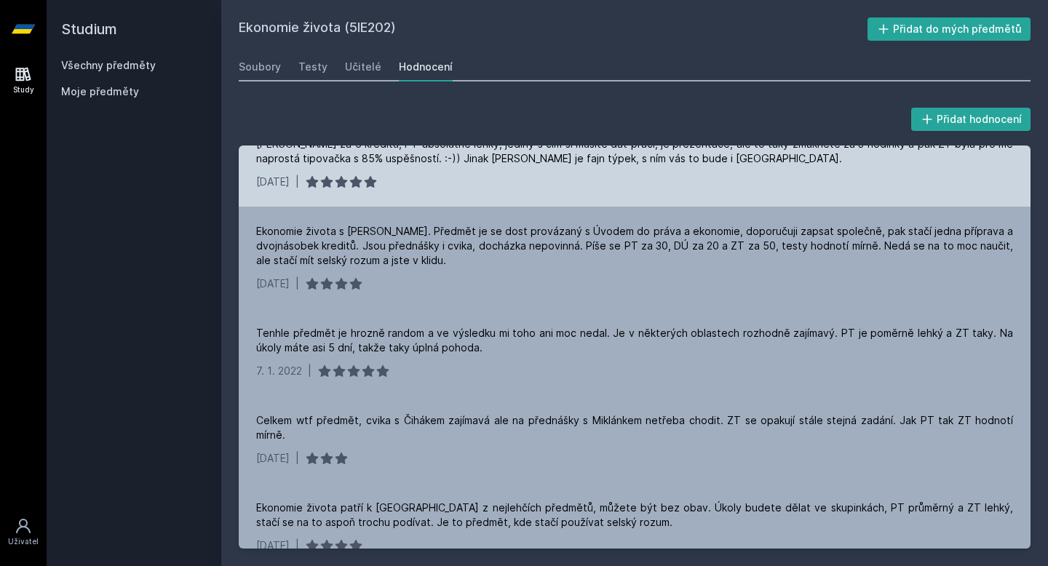
scroll to position [100, 0]
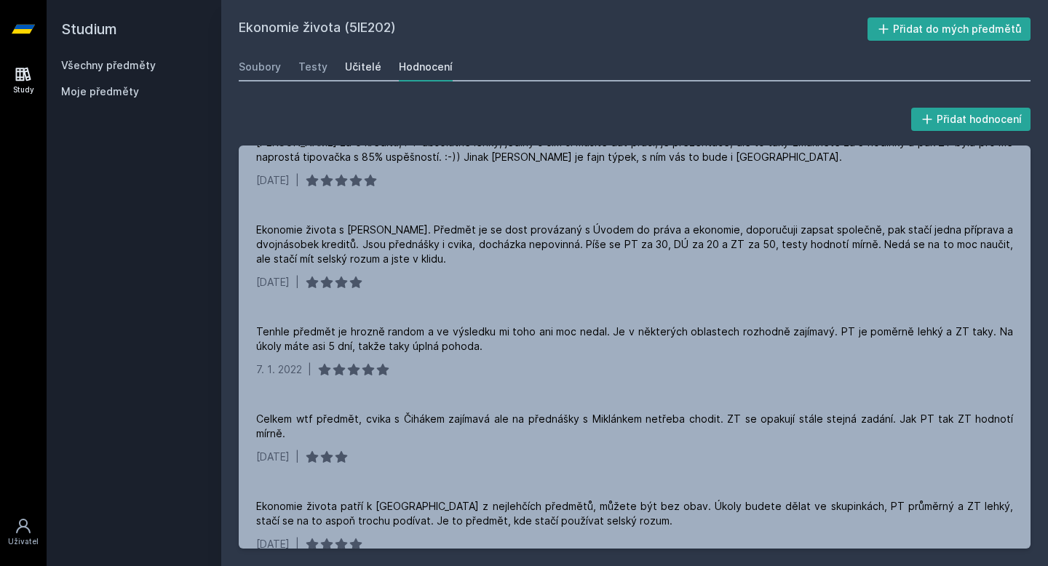
click at [359, 69] on div "Učitelé" at bounding box center [363, 67] width 36 height 15
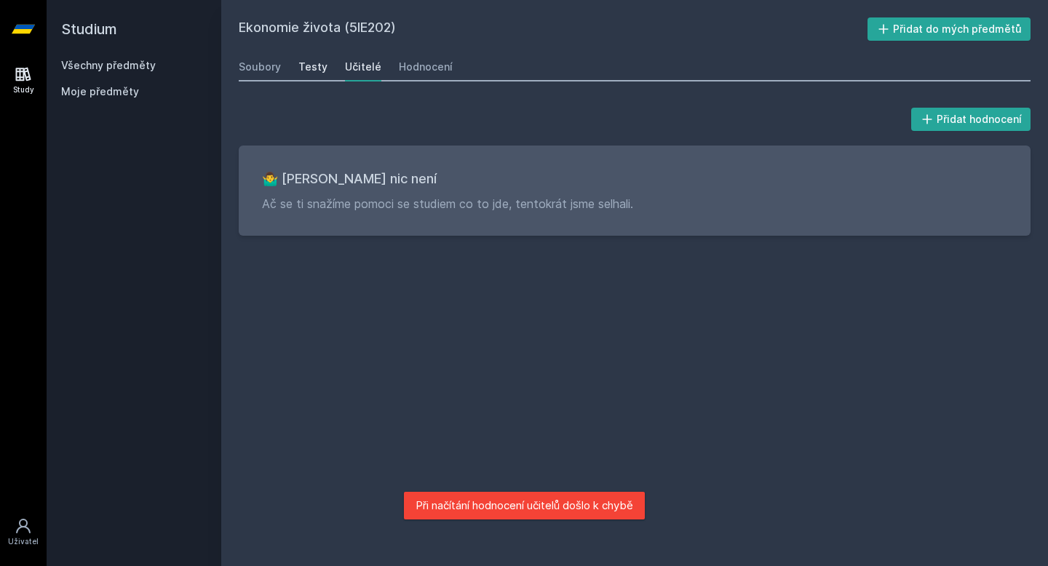
click at [313, 63] on div "Testy" at bounding box center [312, 67] width 29 height 15
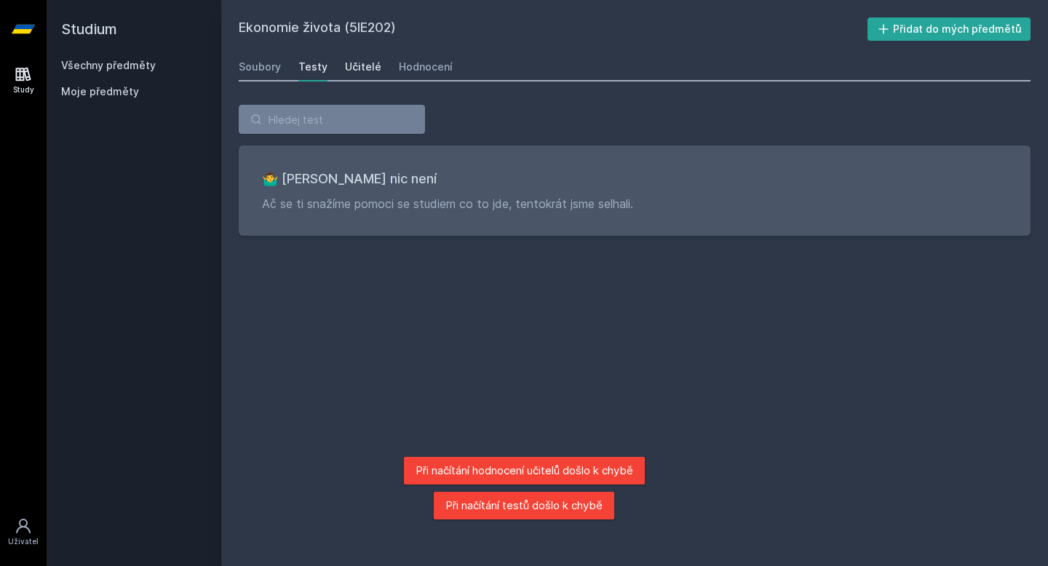
click at [354, 66] on div "Učitelé" at bounding box center [363, 67] width 36 height 15
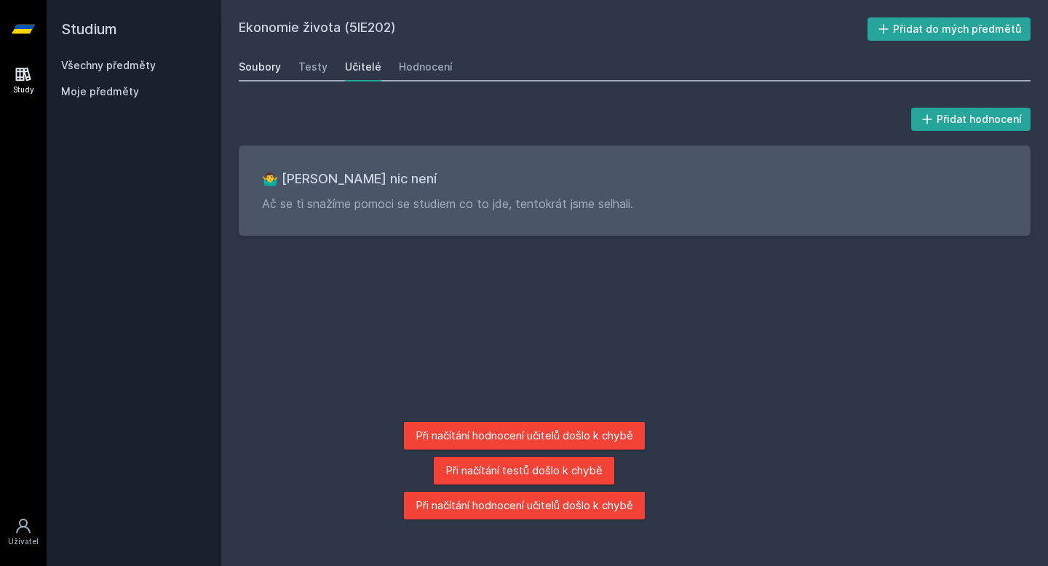
click at [267, 63] on div "Soubory" at bounding box center [260, 67] width 42 height 15
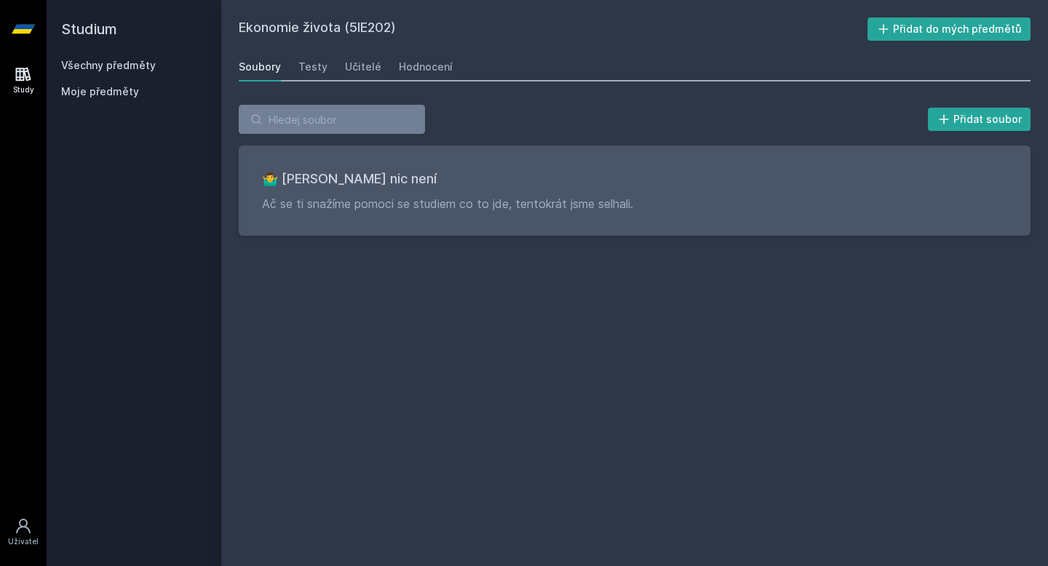
click at [293, 303] on div "Ekonomie života (5IE202) Přidat do mých předmětů Soubory Testy Učitelé Hodnocen…" at bounding box center [635, 282] width 792 height 531
click at [311, 74] on link "Testy" at bounding box center [312, 66] width 29 height 29
click at [355, 81] on div "Soubory Testy Učitelé Hodnocení" at bounding box center [635, 66] width 792 height 29
click at [374, 66] on div "Učitelé" at bounding box center [363, 67] width 36 height 15
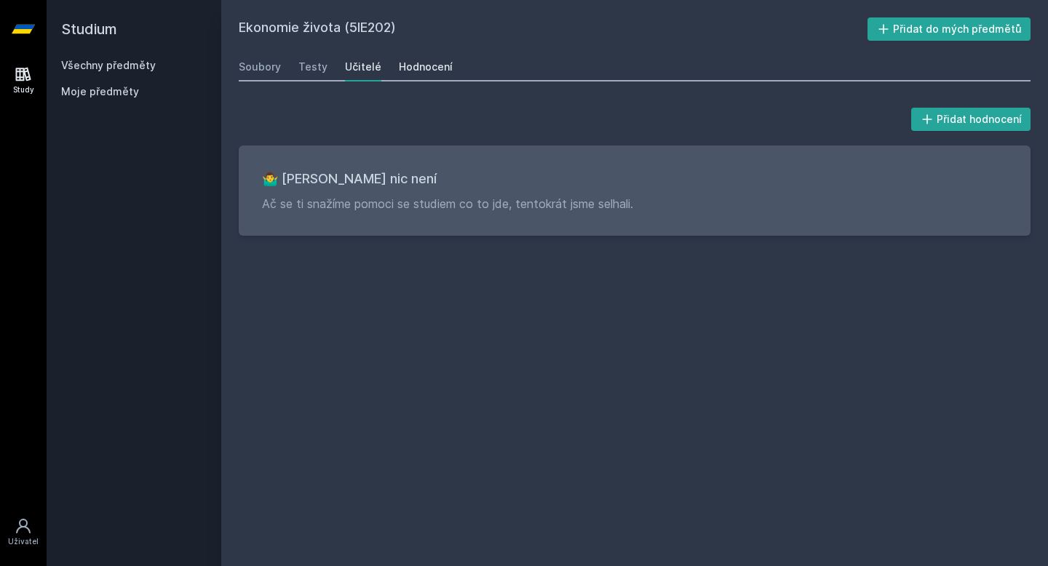
click at [421, 72] on div "Hodnocení" at bounding box center [426, 67] width 54 height 15
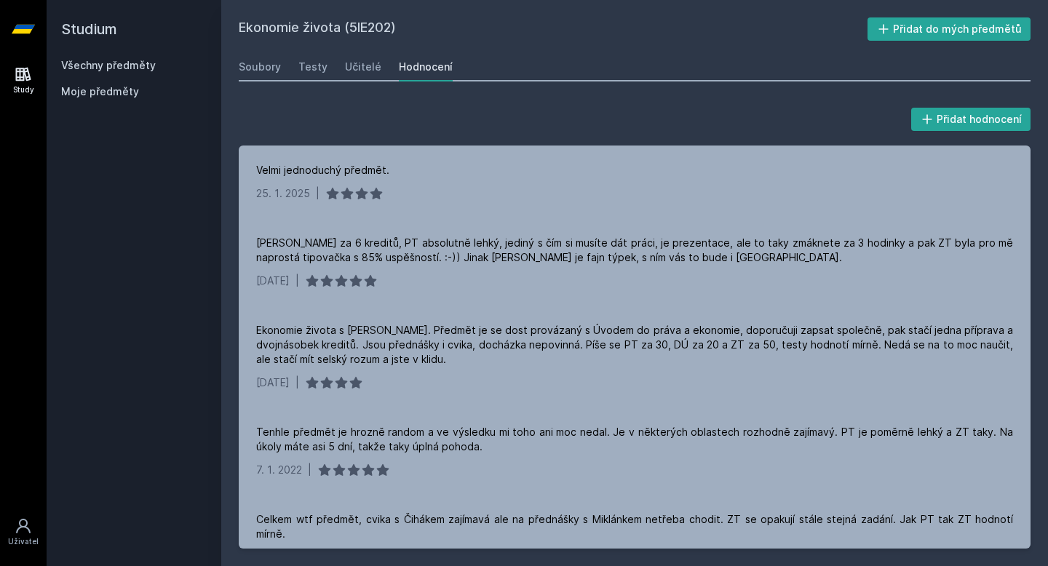
click at [293, 66] on div "Soubory Testy Učitelé Hodnocení" at bounding box center [635, 66] width 792 height 29
click at [305, 66] on div "Testy" at bounding box center [312, 67] width 29 height 15
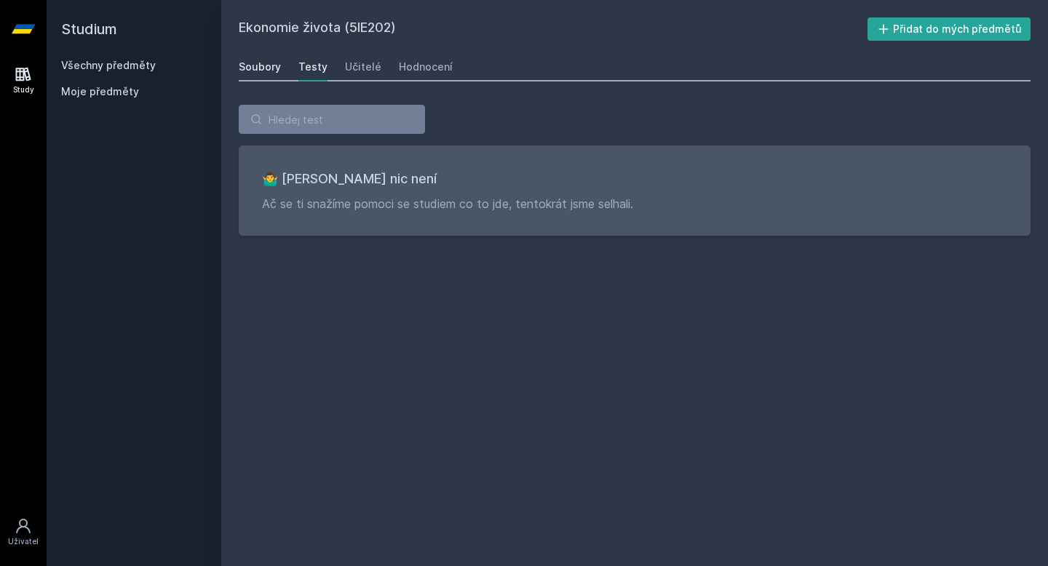
click at [253, 71] on div "Soubory" at bounding box center [260, 67] width 42 height 15
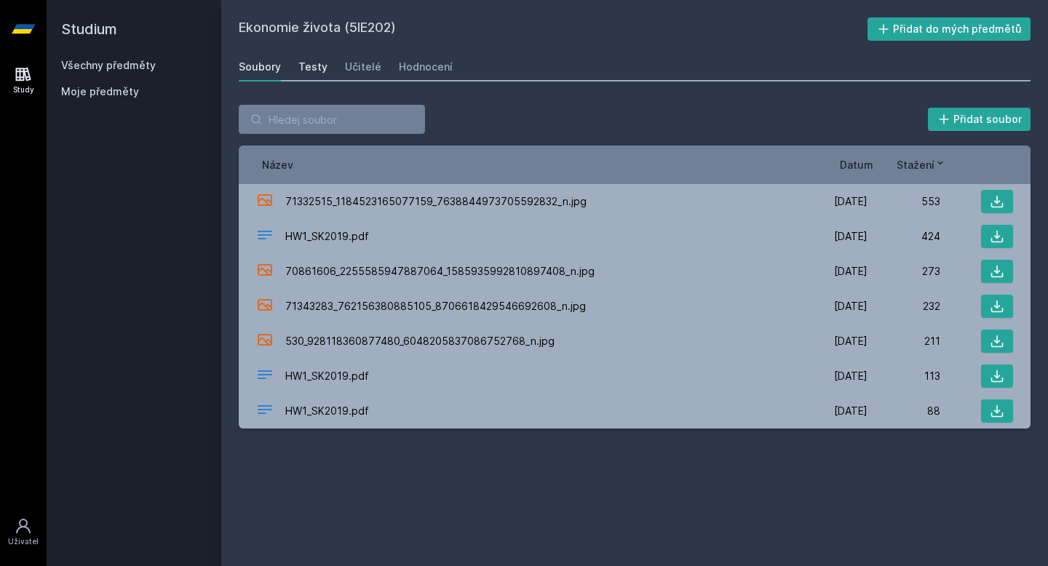
click at [301, 62] on div "Testy" at bounding box center [312, 67] width 29 height 15
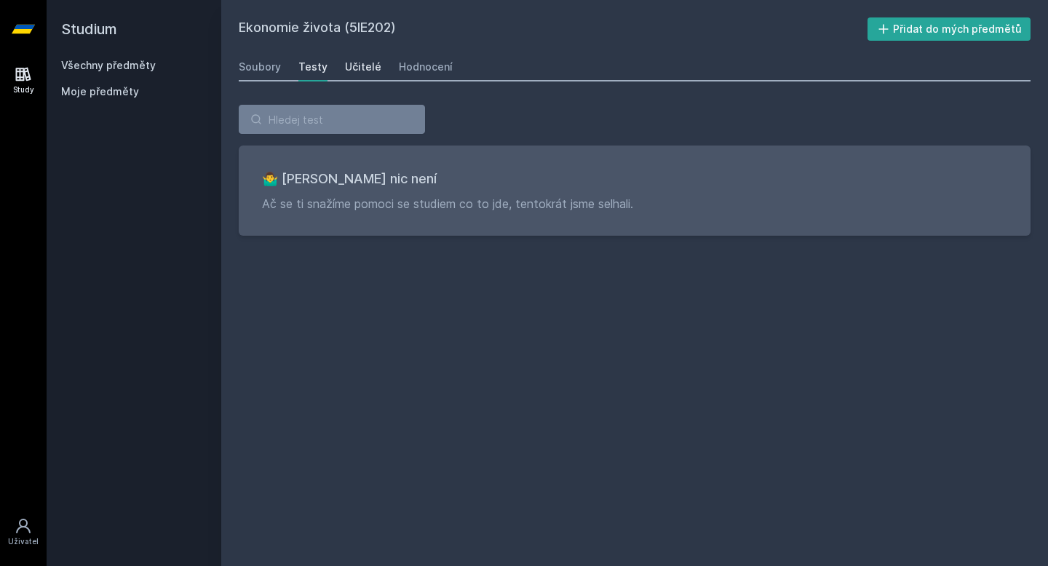
click at [352, 58] on link "Učitelé" at bounding box center [363, 66] width 36 height 29
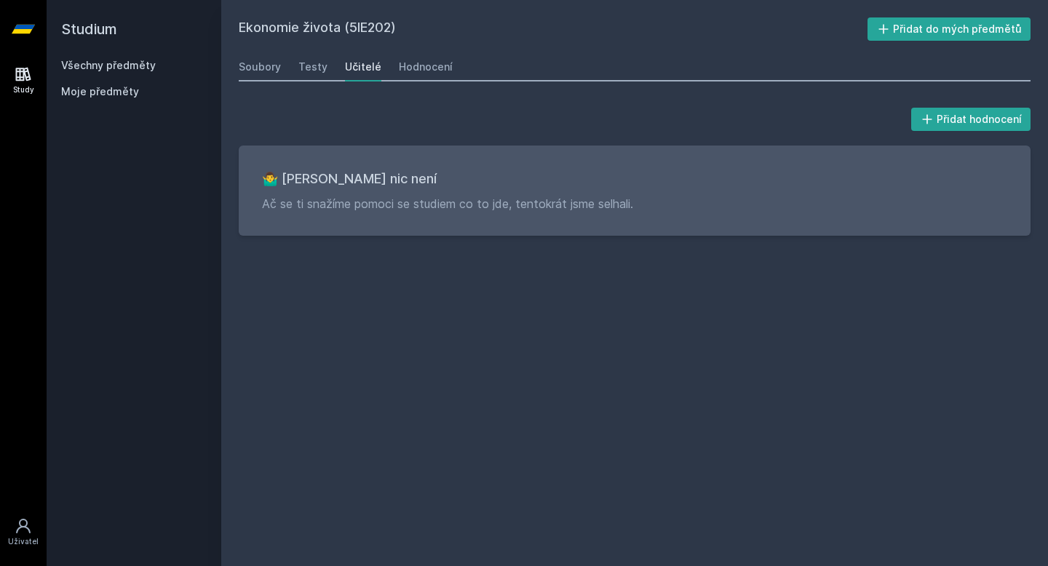
click at [27, 33] on icon at bounding box center [23, 29] width 23 height 9
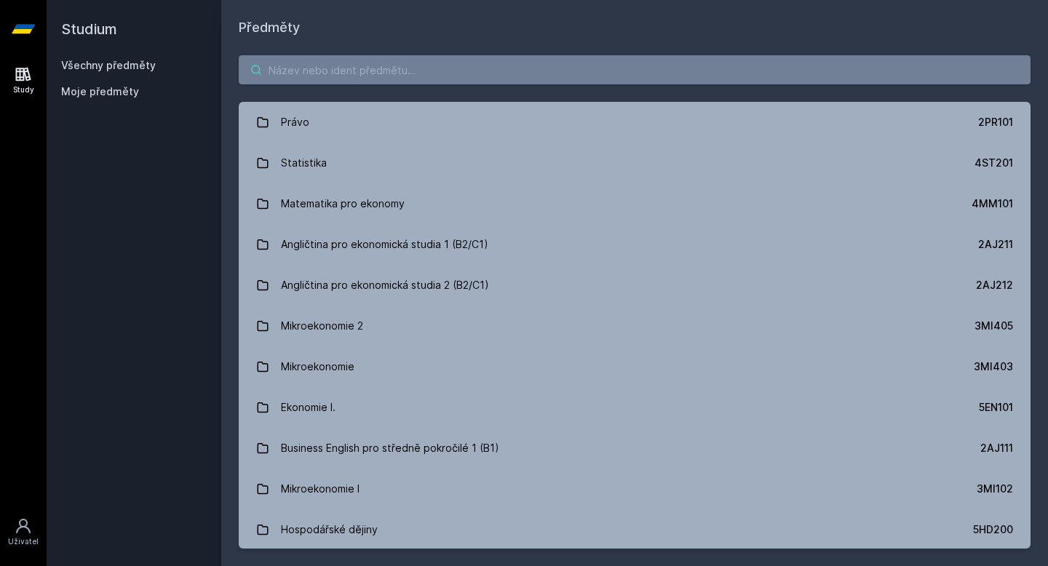
click at [330, 79] on input "search" at bounding box center [635, 69] width 792 height 29
click at [293, 65] on input "search" at bounding box center [635, 69] width 792 height 29
paste input "5EN302"
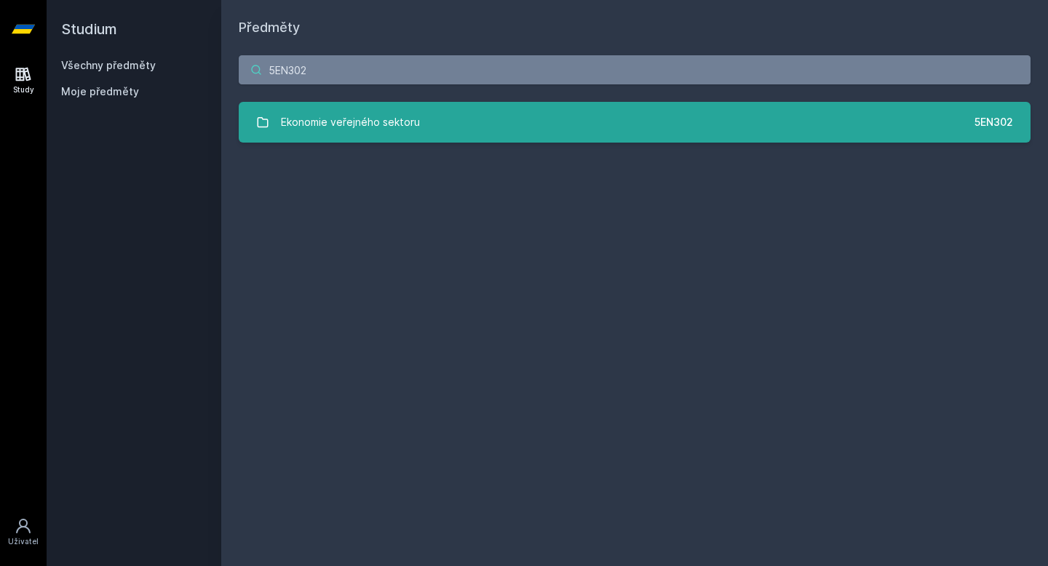
type input "5EN302"
click at [348, 131] on div "Ekonomie veřejného sektoru" at bounding box center [350, 122] width 139 height 29
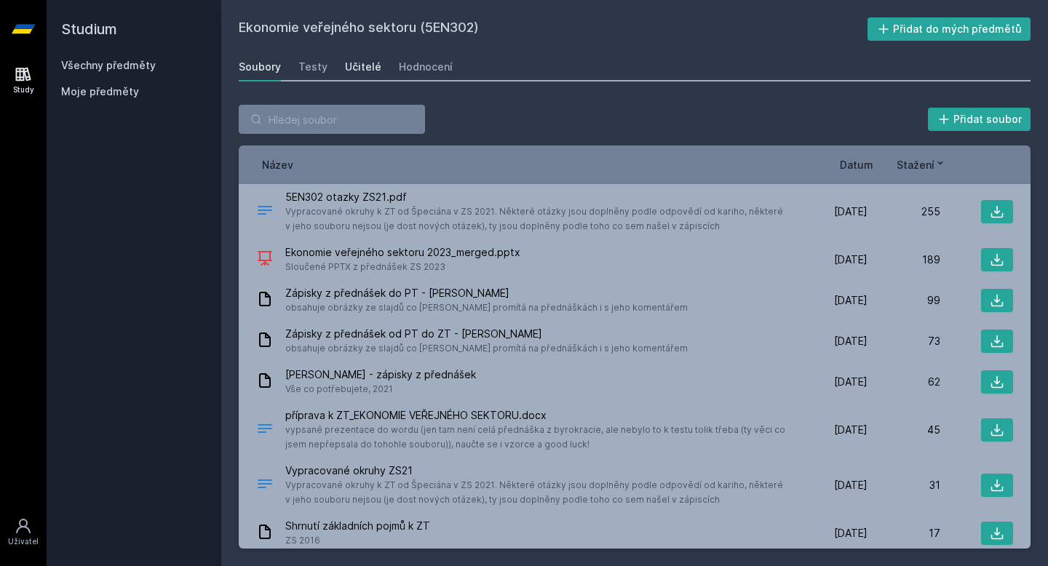
click at [360, 67] on div "Učitelé" at bounding box center [363, 67] width 36 height 15
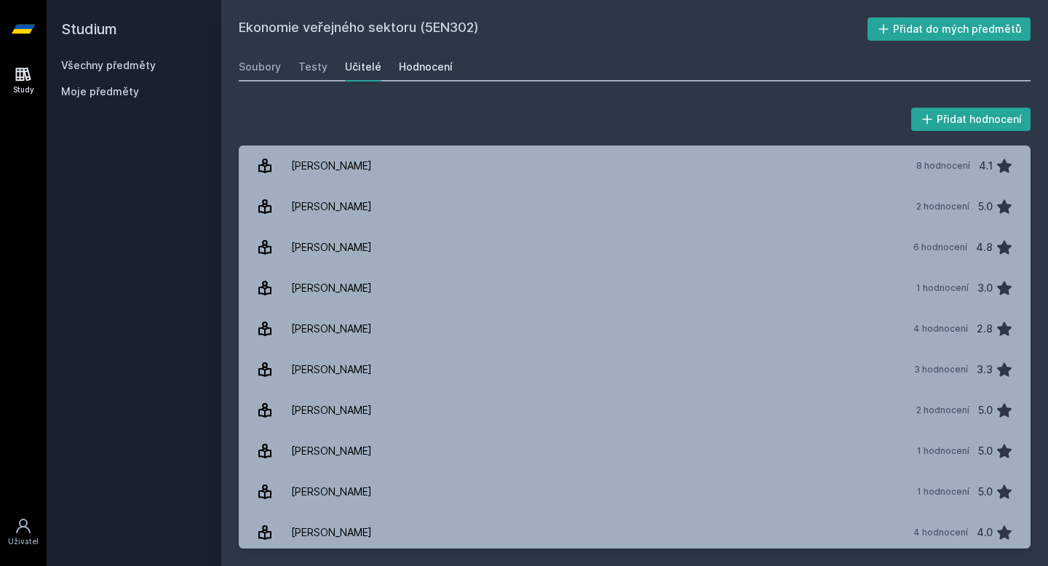
click at [409, 63] on div "Hodnocení" at bounding box center [426, 67] width 54 height 15
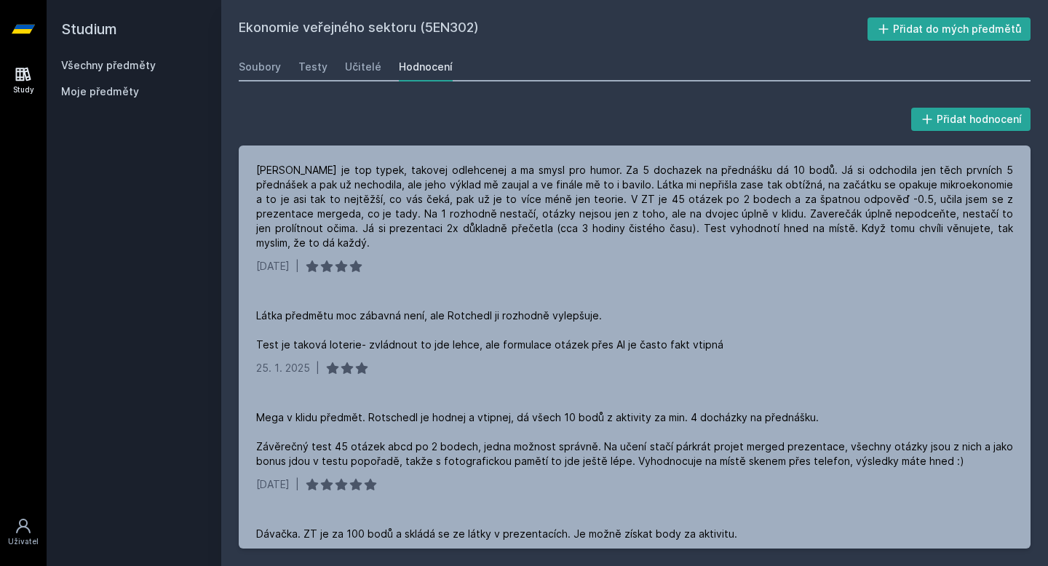
click at [20, 79] on icon at bounding box center [23, 75] width 15 height 14
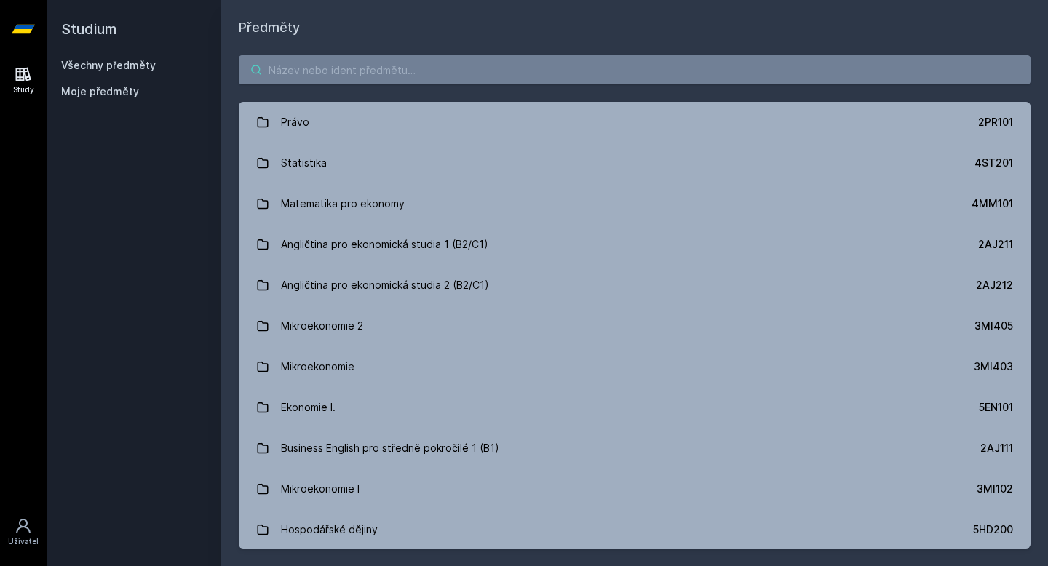
click at [334, 74] on input "search" at bounding box center [635, 69] width 792 height 29
paste input "5EN252"
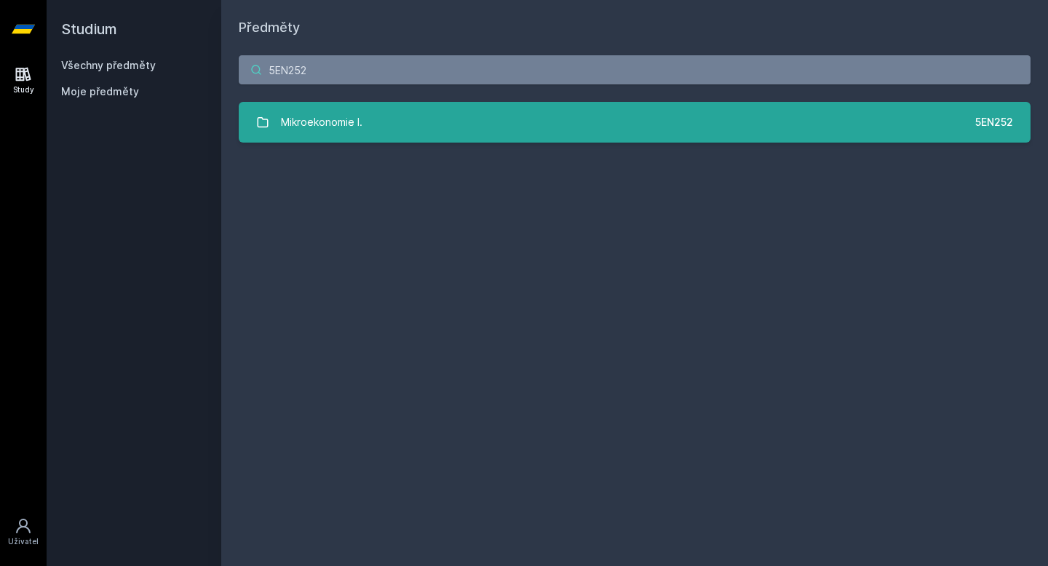
type input "5EN252"
click at [335, 130] on div "Mikroekonomie I." at bounding box center [322, 122] width 82 height 29
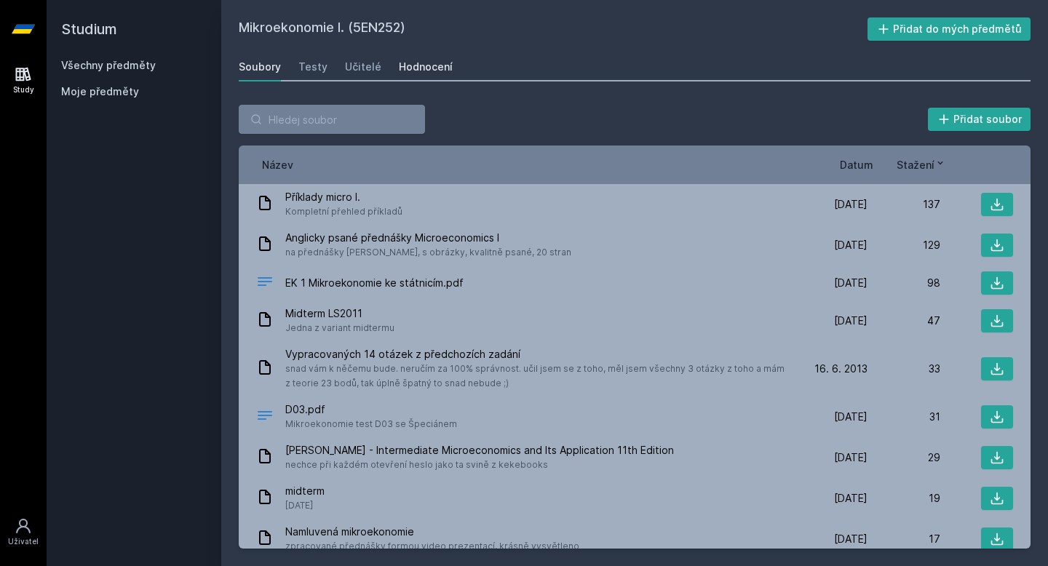
click at [426, 66] on div "Hodnocení" at bounding box center [426, 67] width 54 height 15
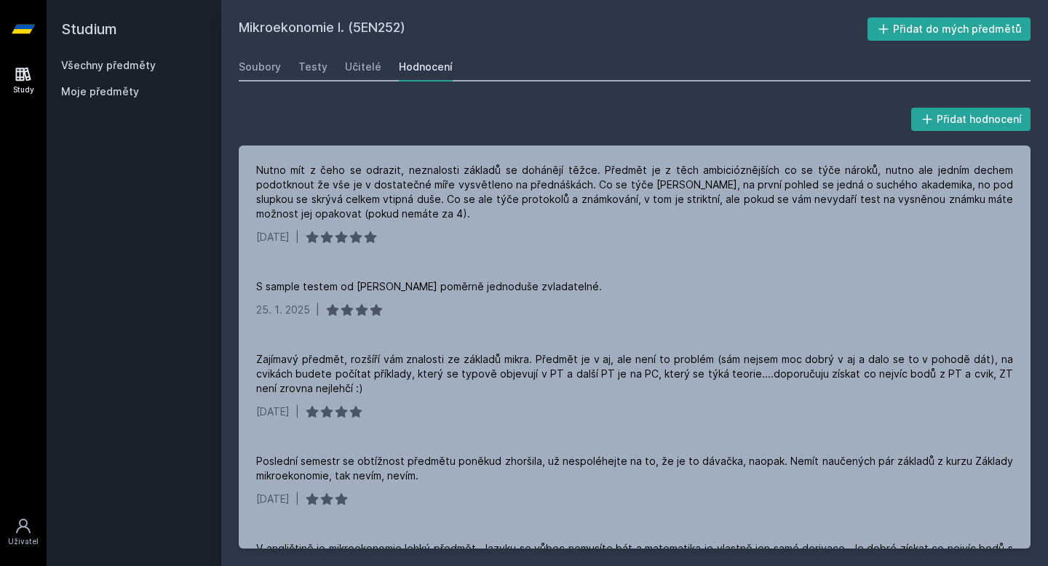
click at [28, 83] on link "Study" at bounding box center [23, 80] width 41 height 44
